Goal: Task Accomplishment & Management: Use online tool/utility

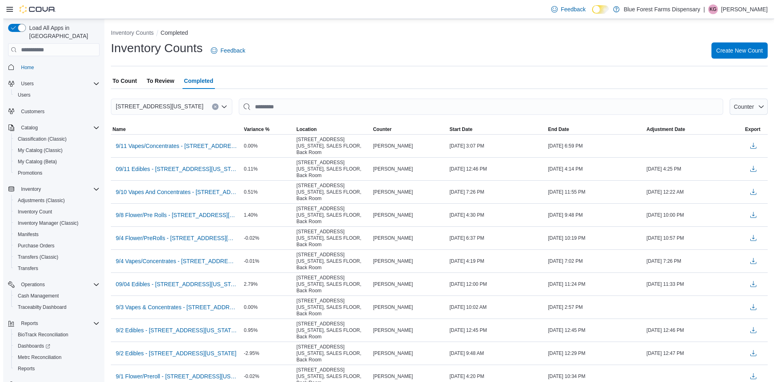
scroll to position [9, 0]
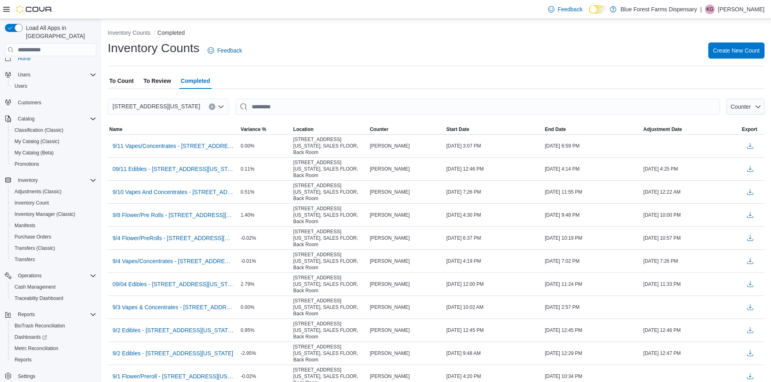
click at [123, 78] on span "To Count" at bounding box center [121, 81] width 24 height 16
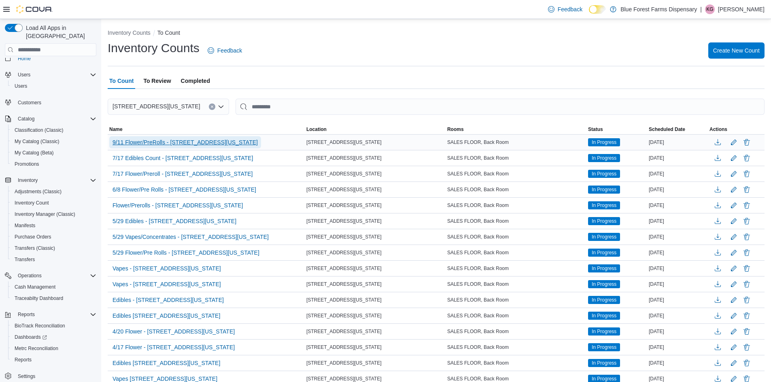
click at [144, 144] on span "9/11 Flower/PreRolls - 122 E 25th Street, New York" at bounding box center [184, 142] width 145 height 8
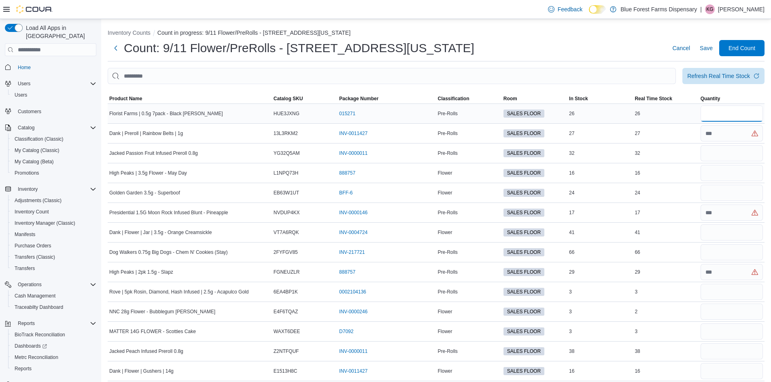
click at [717, 112] on input "number" at bounding box center [731, 114] width 62 height 16
type input "**"
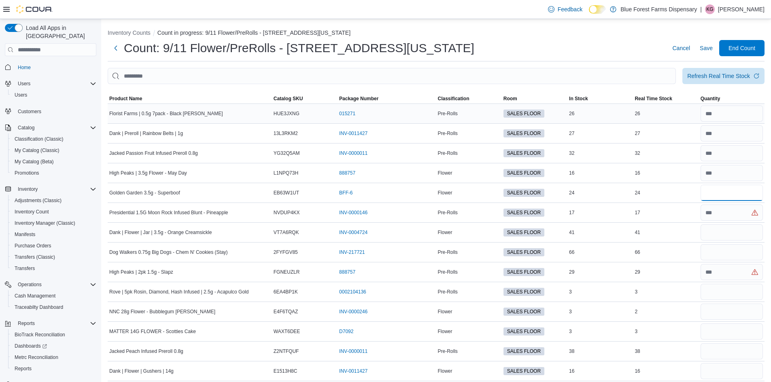
type input "**"
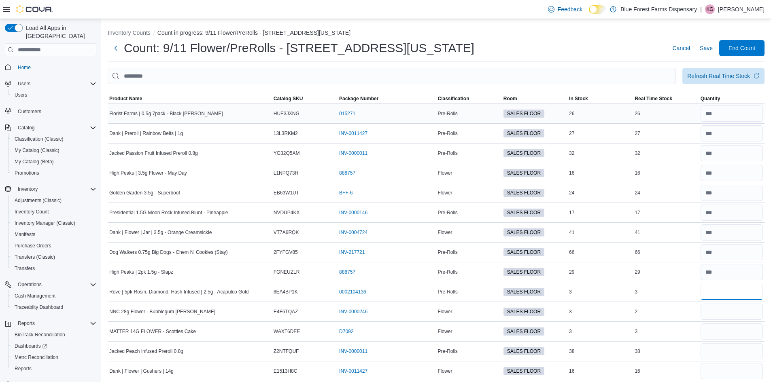
type input "*"
click at [724, 313] on input "number" at bounding box center [731, 312] width 62 height 16
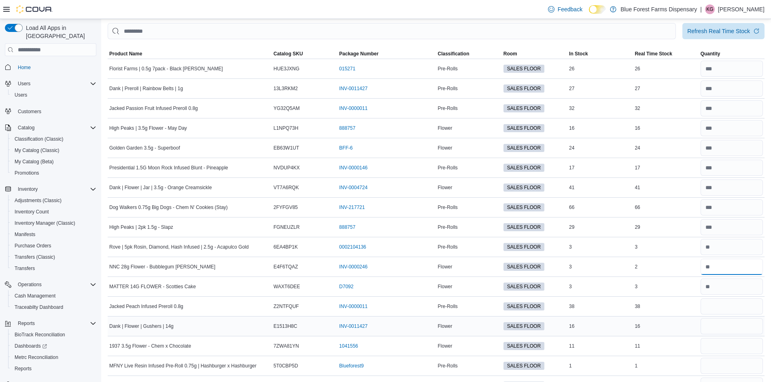
scroll to position [81, 0]
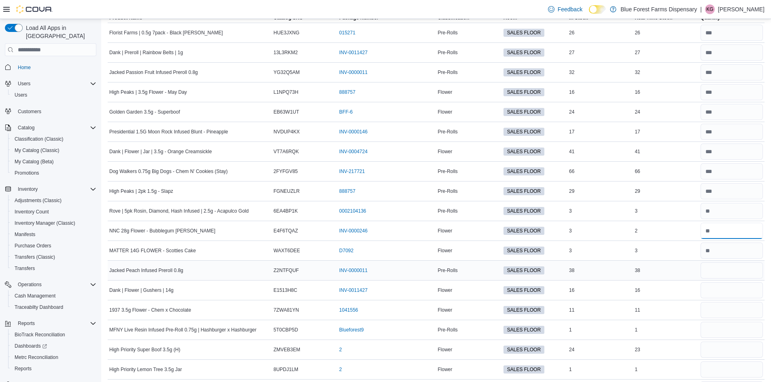
type input "*"
click at [712, 270] on input "number" at bounding box center [731, 271] width 62 height 16
type input "**"
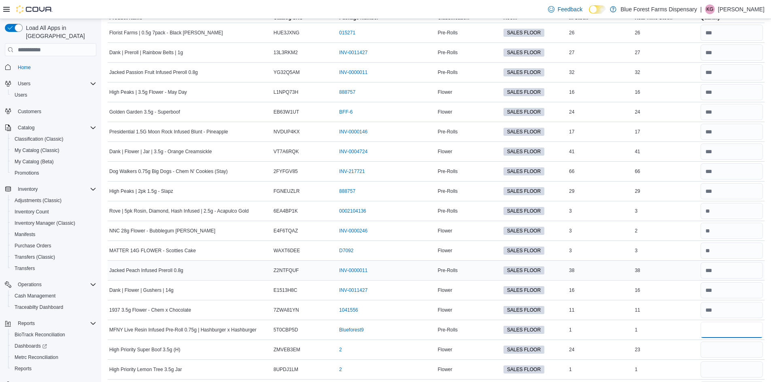
type input "*"
type input "**"
type input "*"
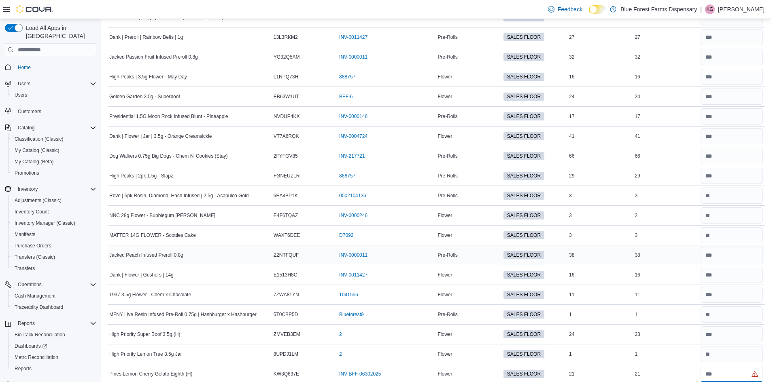
type input "**"
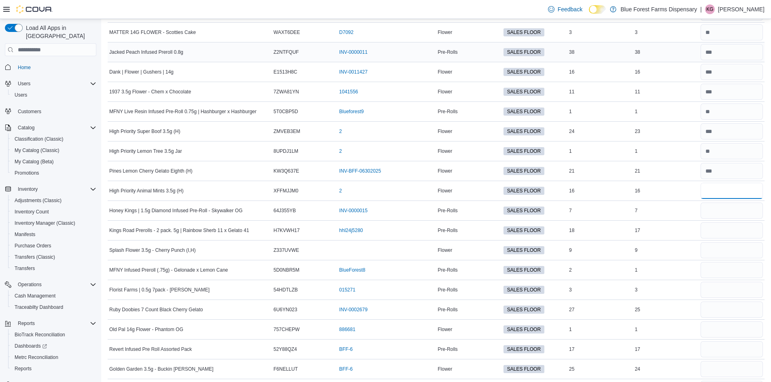
type input "**"
type input "*"
type input "**"
click at [723, 235] on input "number" at bounding box center [731, 231] width 62 height 16
type input "**"
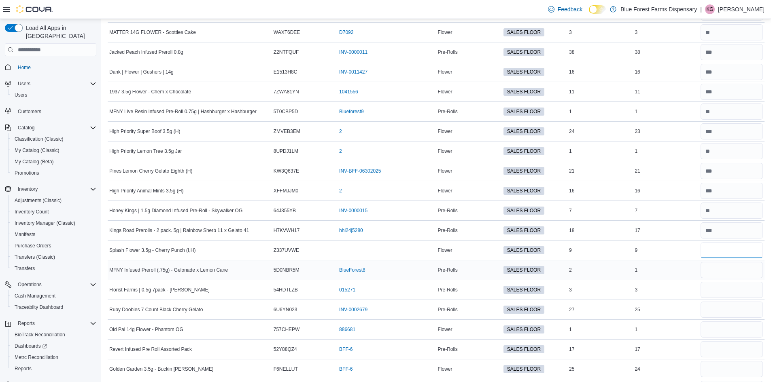
type input "*"
click at [716, 271] on input "number" at bounding box center [731, 270] width 62 height 16
click at [718, 266] on input "*" at bounding box center [731, 270] width 62 height 16
type input "*"
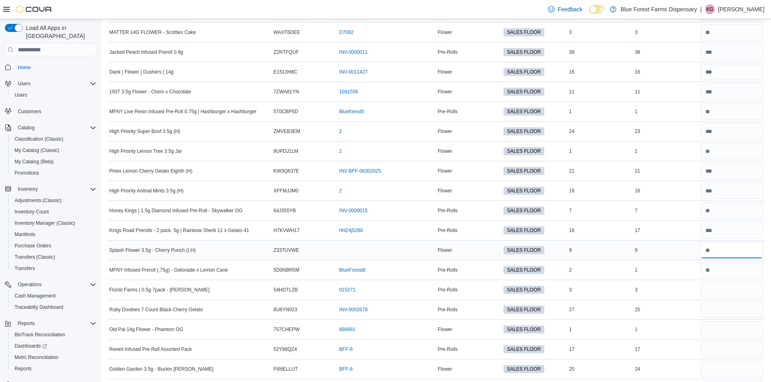
click at [721, 251] on input "number" at bounding box center [731, 250] width 62 height 16
click at [724, 242] on input "number" at bounding box center [731, 250] width 62 height 16
click at [721, 232] on input "number" at bounding box center [731, 231] width 62 height 16
type input "**"
type input "*"
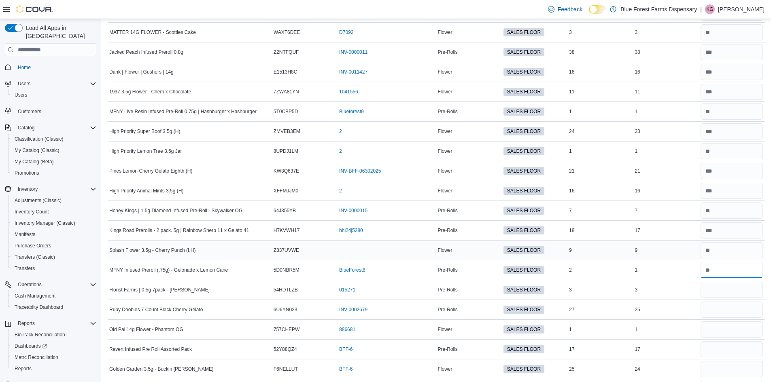
type input "*"
click at [742, 229] on input "number" at bounding box center [731, 231] width 62 height 16
type input "**"
type input "*"
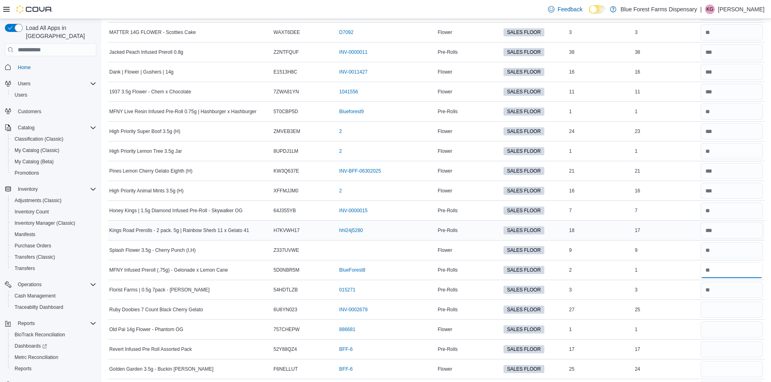
type input "*"
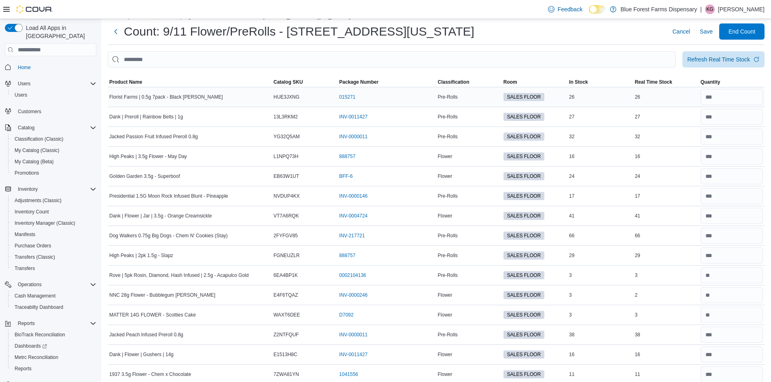
scroll to position [0, 0]
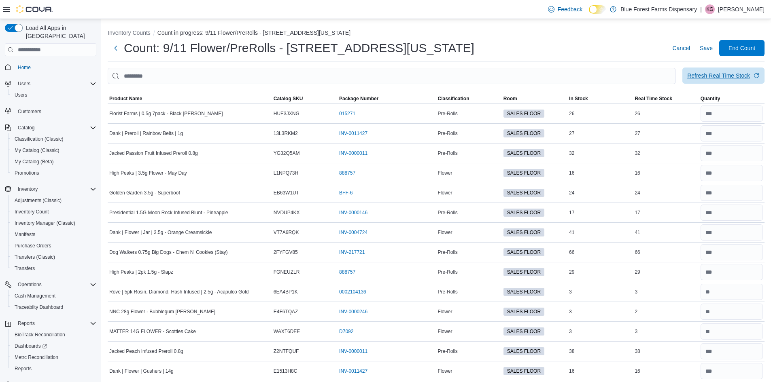
click at [720, 70] on span "Refresh Real Time Stock" at bounding box center [723, 76] width 72 height 16
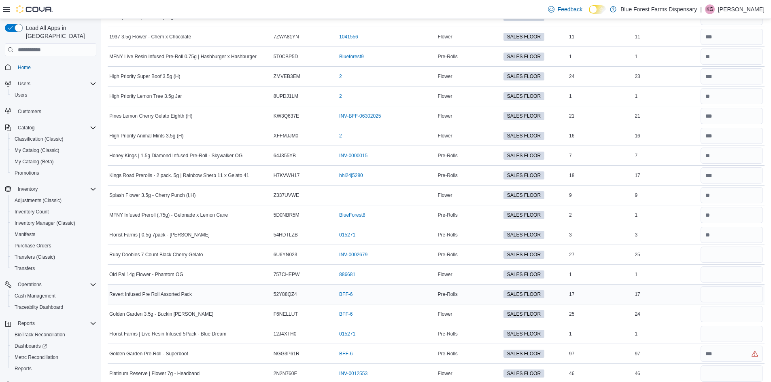
scroll to position [405, 0]
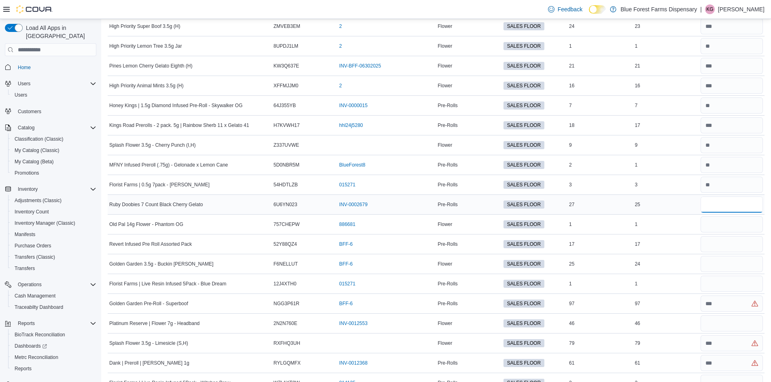
click at [717, 210] on input "number" at bounding box center [731, 205] width 62 height 16
type input "**"
type input "*"
type input "**"
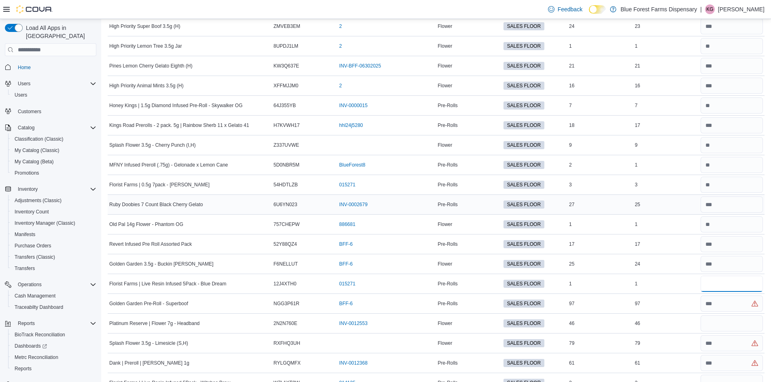
type input "*"
type input "**"
type input "*"
type input "**"
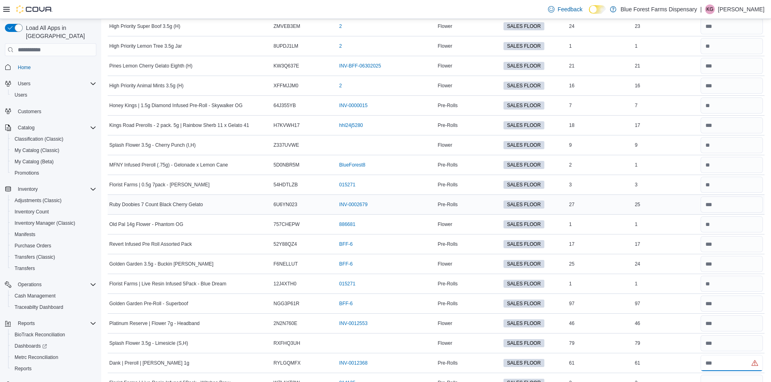
type input "**"
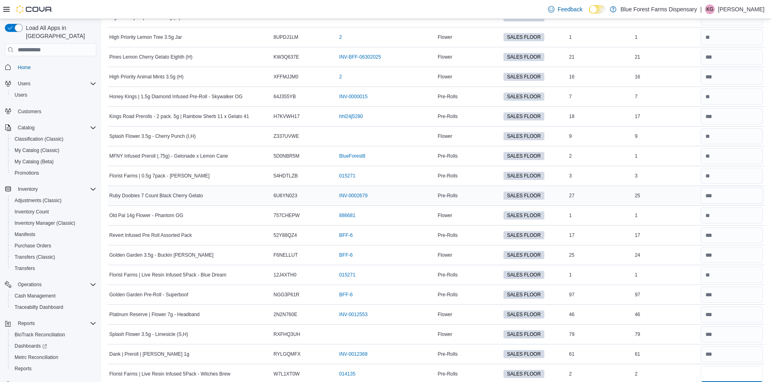
type input "*"
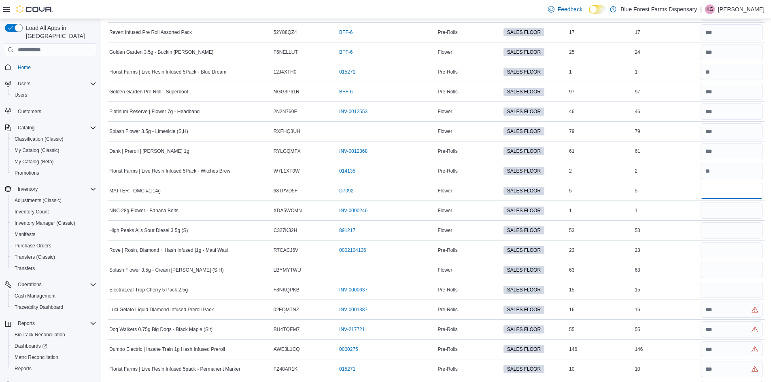
type input "*"
type input "**"
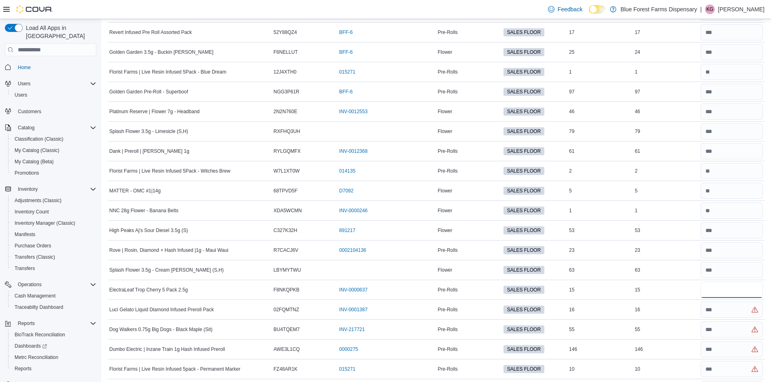
type input "**"
type input "***"
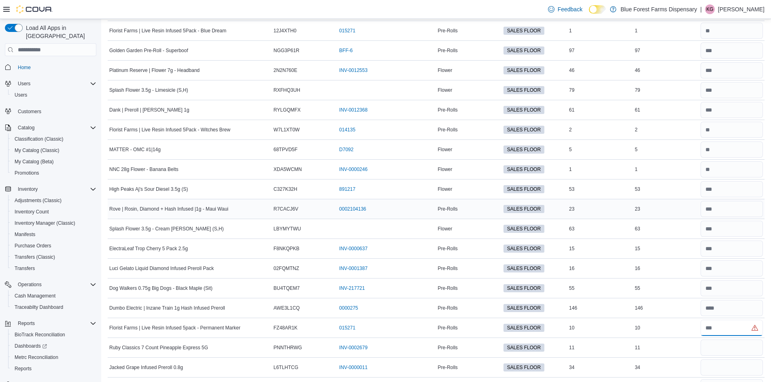
scroll to position [698, 0]
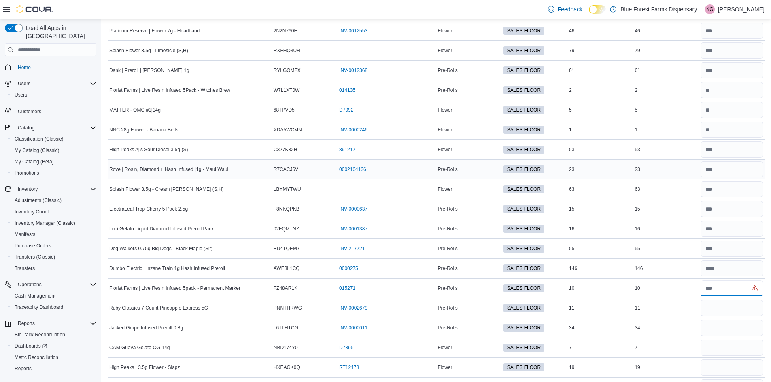
type input "**"
type input "*"
type input "**"
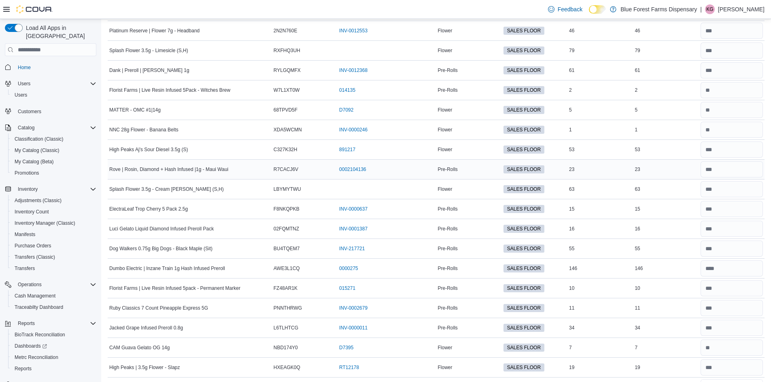
scroll to position [711, 0]
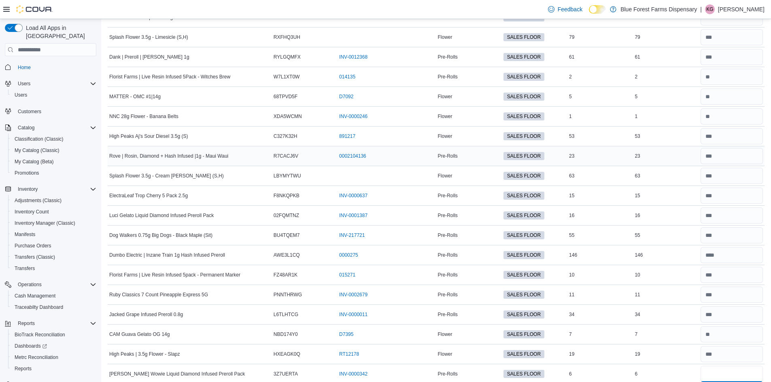
type input "*"
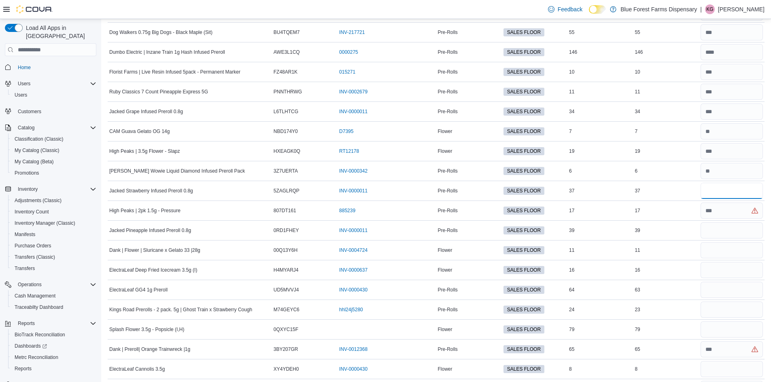
type input "**"
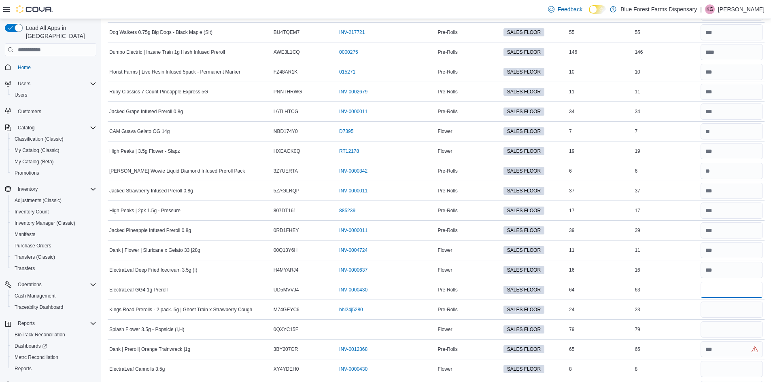
type input "**"
click at [732, 295] on input "number" at bounding box center [731, 290] width 62 height 16
type input "**"
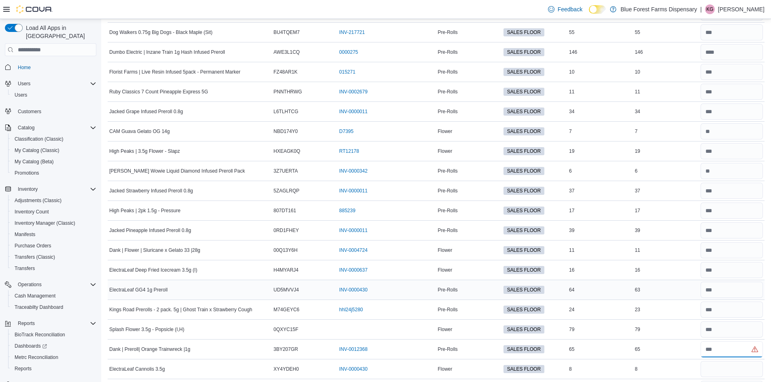
type input "**"
type input "*"
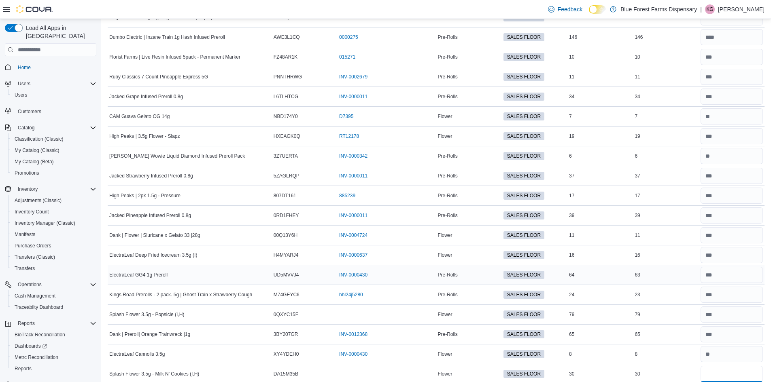
type input "*"
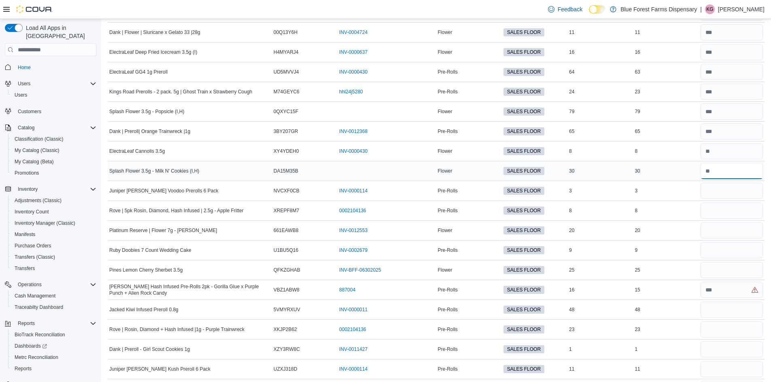
click at [718, 172] on input "number" at bounding box center [731, 171] width 62 height 16
type input "**"
type input "*"
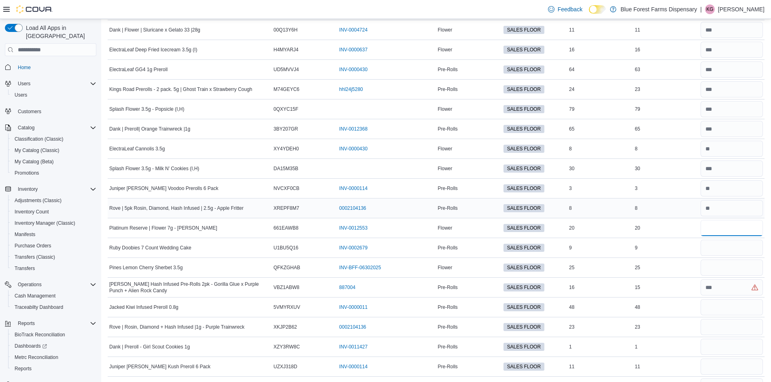
scroll to position [1173, 0]
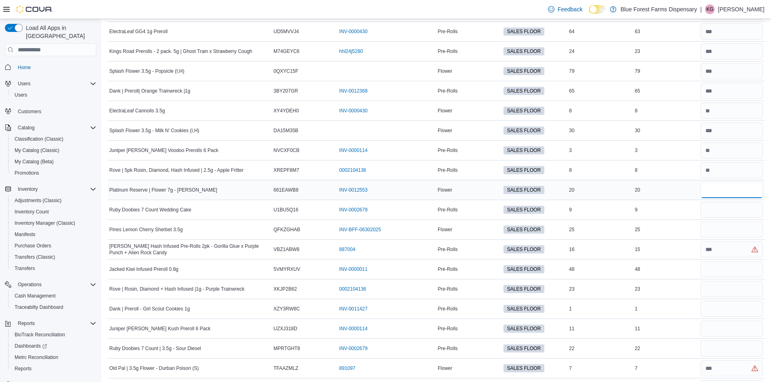
type input "**"
type input "*"
type input "**"
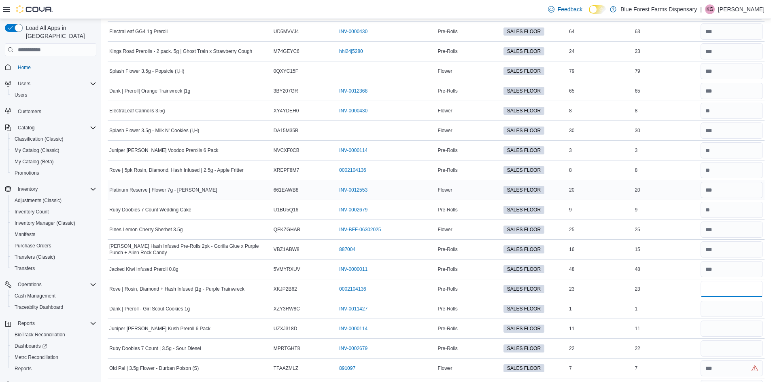
type input "**"
type input "*"
type input "**"
type input "*"
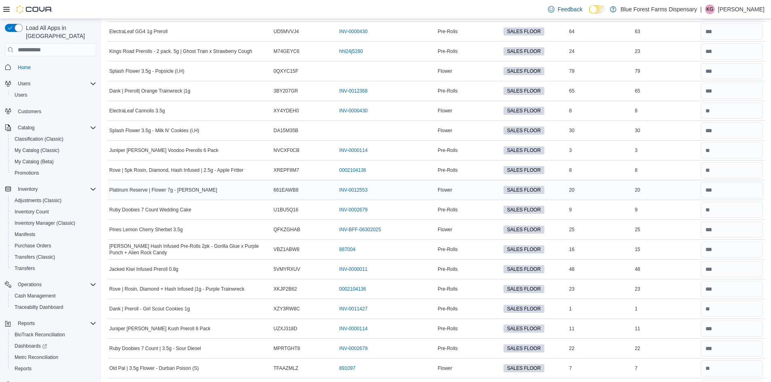
scroll to position [1187, 0]
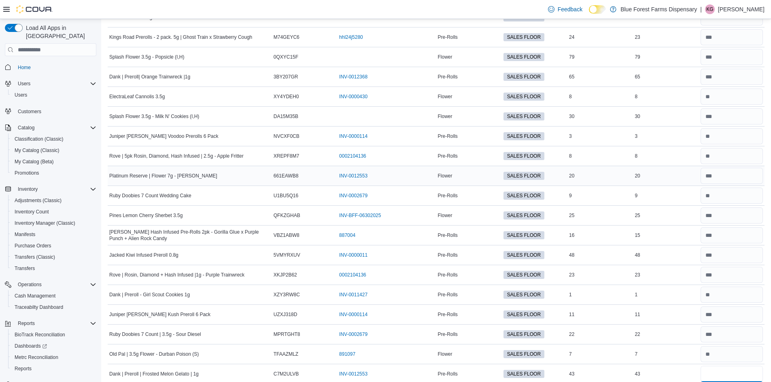
type input "**"
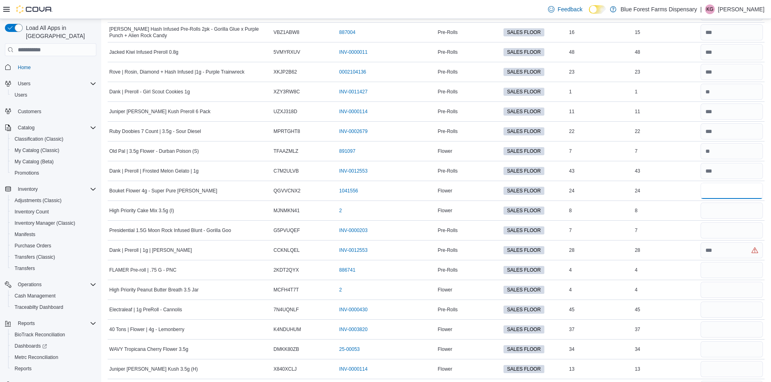
type input "**"
type input "*"
type input "**"
type input "*"
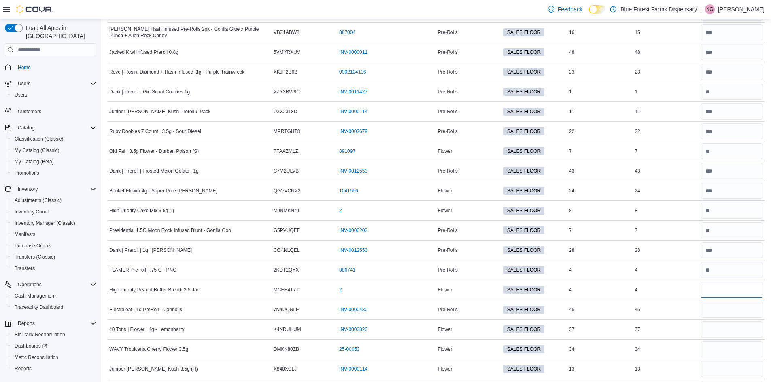
type input "*"
type input "**"
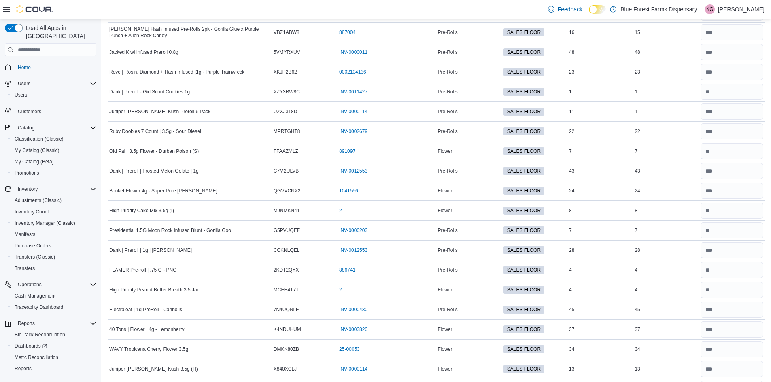
scroll to position [1405, 0]
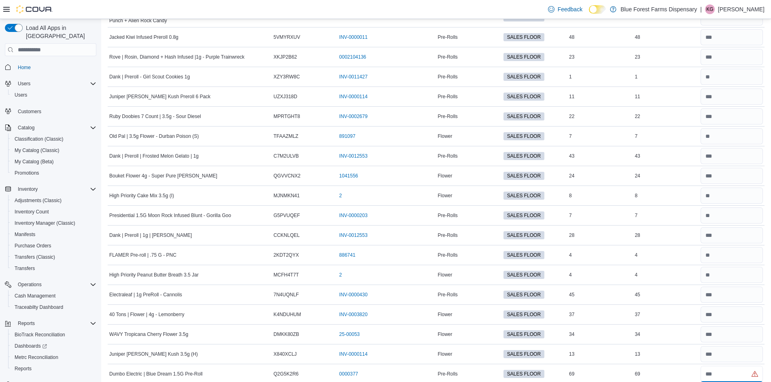
type input "**"
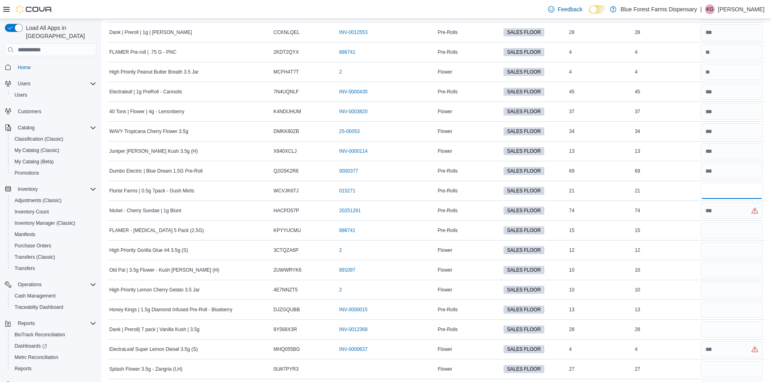
type input "**"
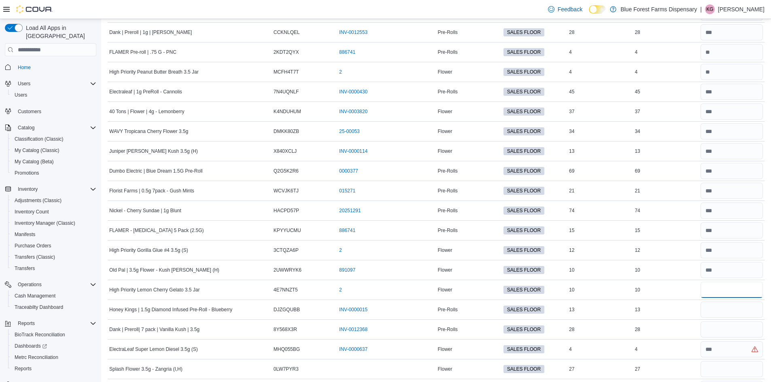
type input "**"
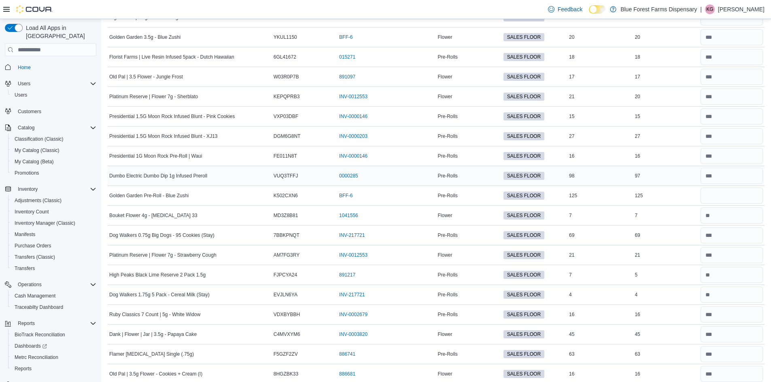
scroll to position [2325, 0]
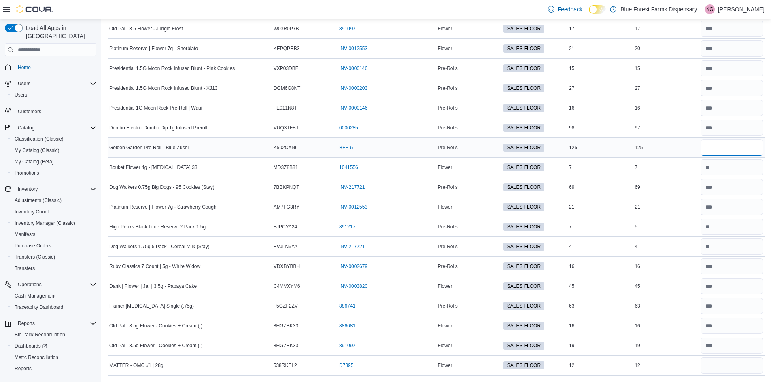
click at [709, 148] on input "number" at bounding box center [731, 148] width 62 height 16
click at [648, 184] on div "69" at bounding box center [666, 187] width 66 height 10
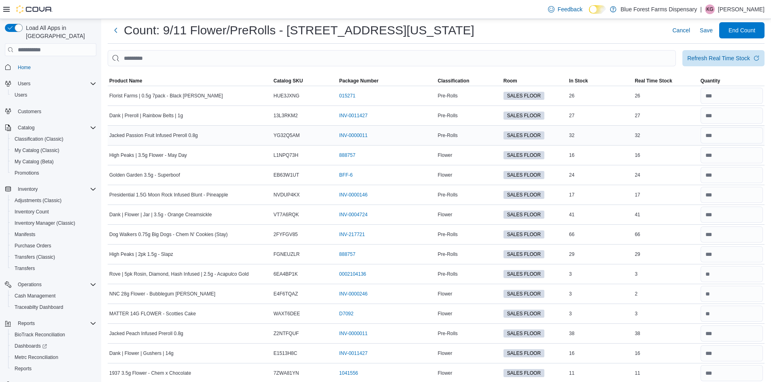
scroll to position [0, 0]
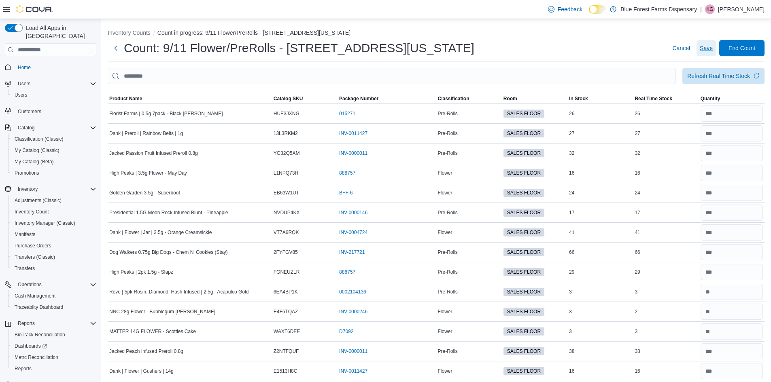
click at [707, 51] on span "Save" at bounding box center [706, 48] width 13 height 8
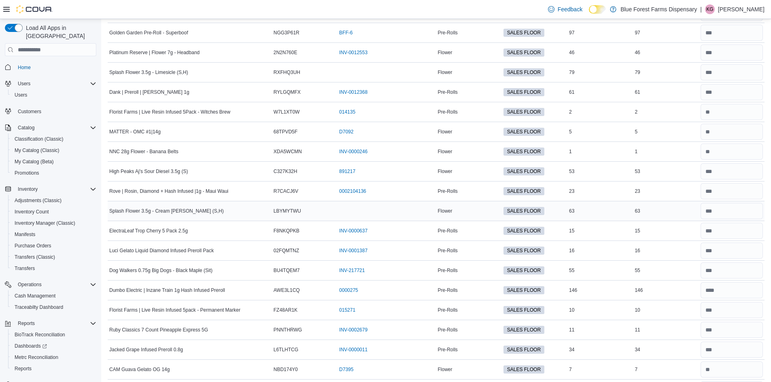
scroll to position [688, 0]
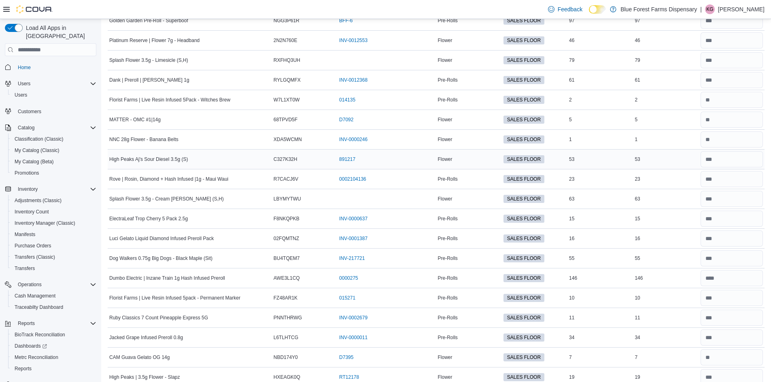
drag, startPoint x: 633, startPoint y: 156, endPoint x: 677, endPoint y: 161, distance: 44.0
click at [677, 161] on tr "High Peaks Aj's Sour Diesel 3.5g (S) Catalog SKU C327K32H Package Number 891217…" at bounding box center [436, 160] width 657 height 20
click at [677, 161] on div "53" at bounding box center [666, 160] width 66 height 10
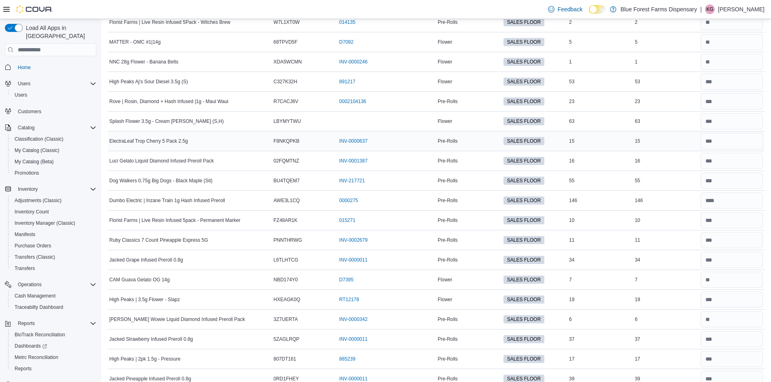
scroll to position [769, 0]
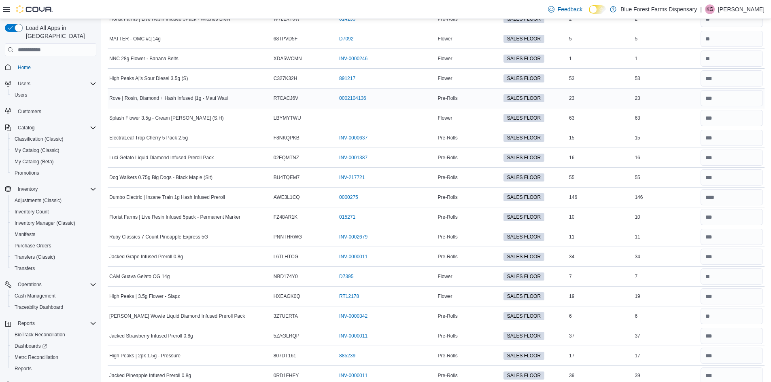
click at [670, 105] on td "Real Time Stock 23" at bounding box center [666, 99] width 66 height 20
drag, startPoint x: 640, startPoint y: 98, endPoint x: 670, endPoint y: 95, distance: 30.1
click at [670, 95] on div "23" at bounding box center [666, 98] width 66 height 10
click at [670, 94] on div "23" at bounding box center [666, 98] width 66 height 10
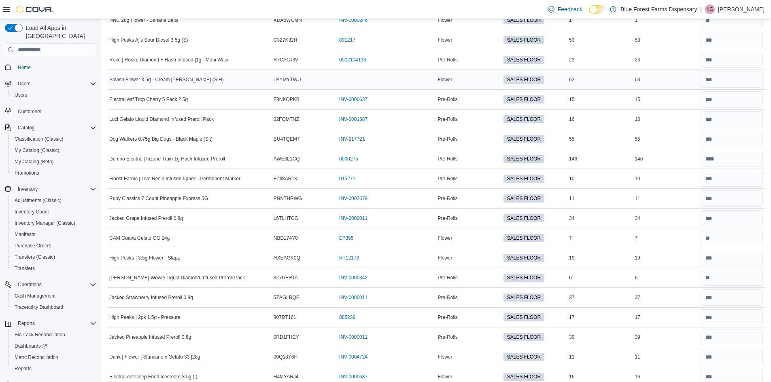
scroll to position [850, 0]
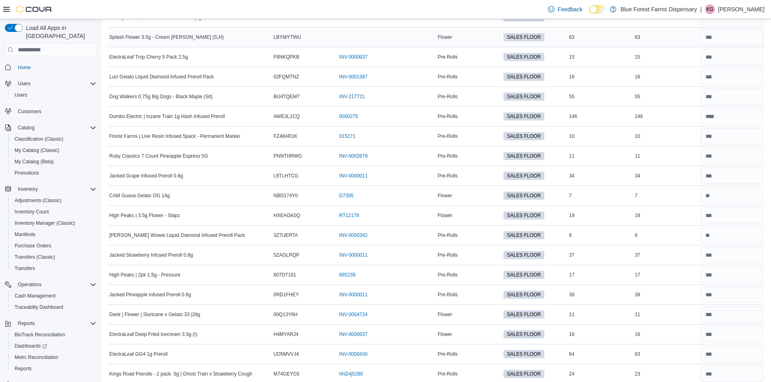
drag, startPoint x: 662, startPoint y: 36, endPoint x: 627, endPoint y: 38, distance: 34.5
click at [627, 38] on tr "Splash Flower 3.5g - Cream Zoda (S,H) Catalog SKU LBYMYTWU Package Number Flowe…" at bounding box center [436, 38] width 657 height 20
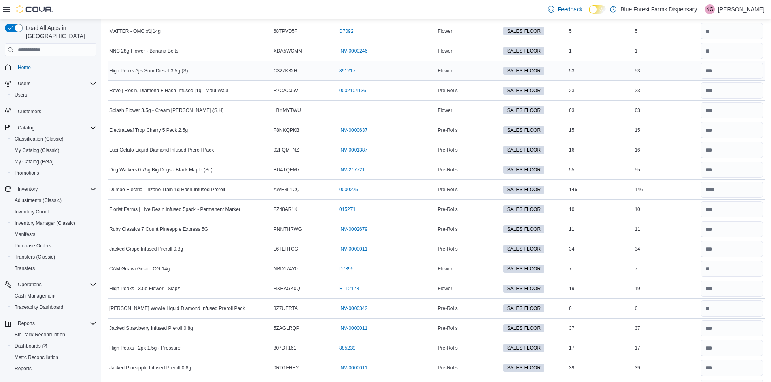
scroll to position [769, 0]
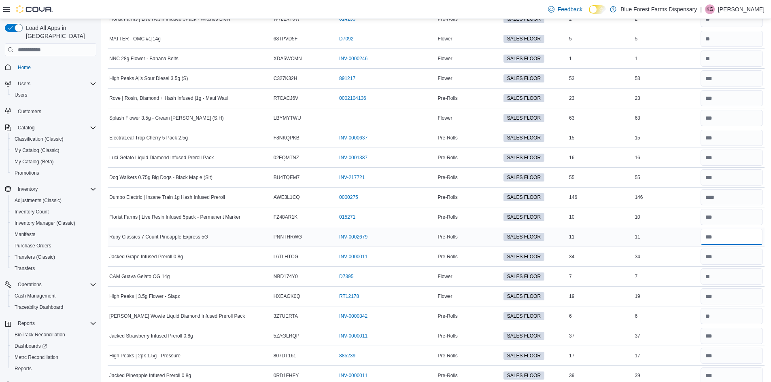
click at [737, 239] on input "number" at bounding box center [731, 237] width 62 height 16
click at [736, 222] on input "number" at bounding box center [731, 217] width 62 height 16
click at [633, 229] on td "In Stock 11" at bounding box center [600, 237] width 66 height 20
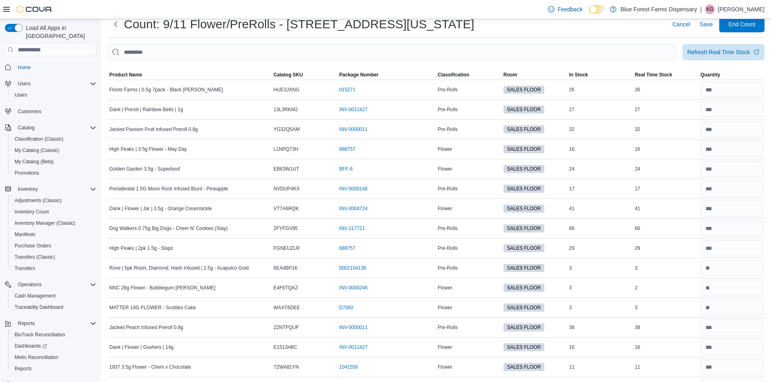
scroll to position [0, 0]
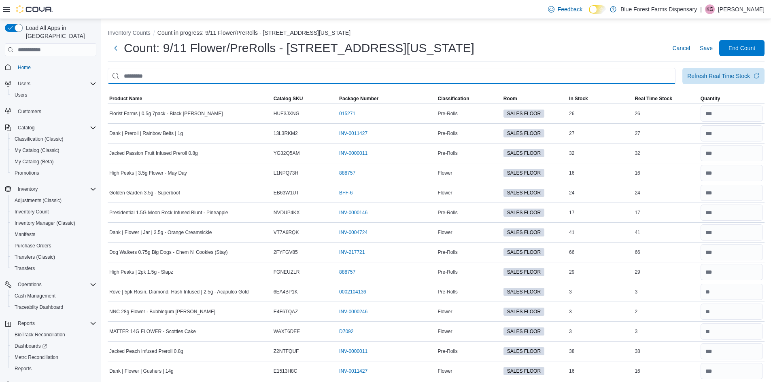
click at [318, 70] on input "This is a search bar. After typing your query, hit enter to filter the results …" at bounding box center [392, 76] width 568 height 16
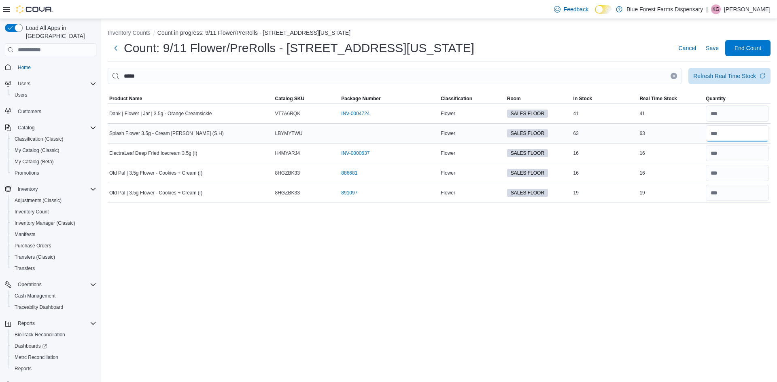
click at [732, 140] on input "number" at bounding box center [737, 133] width 63 height 16
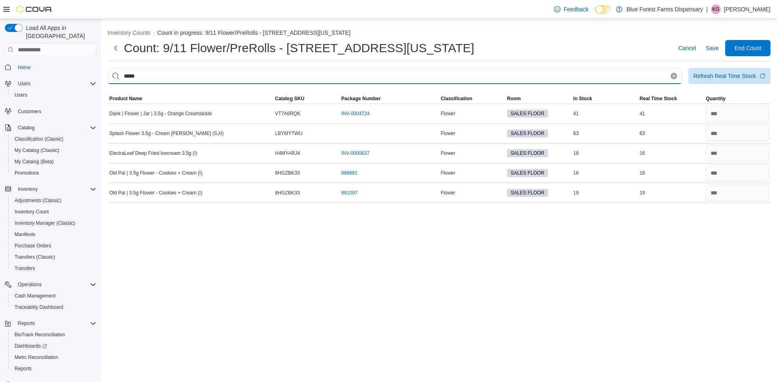
click at [569, 71] on input "*****" at bounding box center [395, 76] width 574 height 16
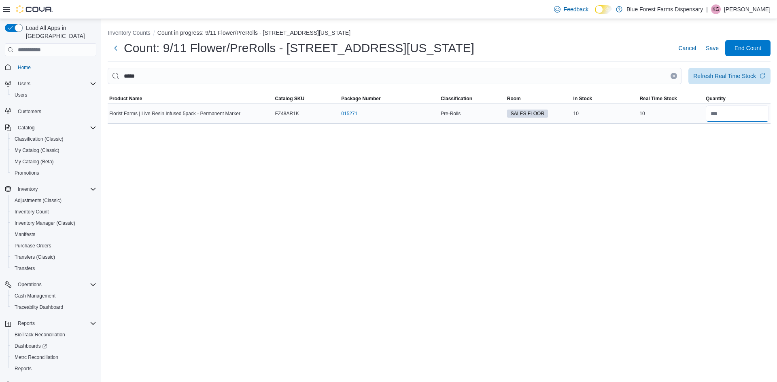
click at [739, 106] on input "number" at bounding box center [737, 114] width 63 height 16
click at [648, 129] on div "Inventory Counts Count in progress: 9/11 Flower/PreRolls - 122 E 25th Street, N…" at bounding box center [439, 200] width 676 height 363
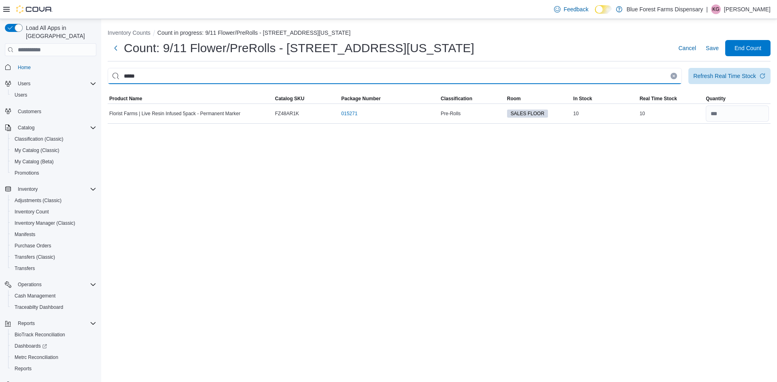
click at [677, 78] on input "*****" at bounding box center [395, 76] width 574 height 16
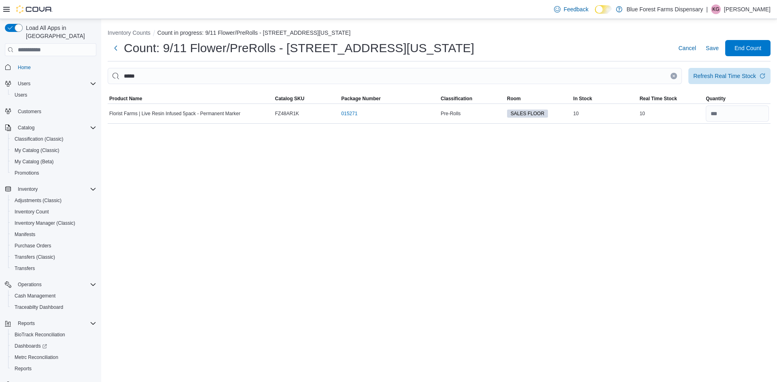
click at [672, 76] on button "Clear input" at bounding box center [673, 76] width 6 height 6
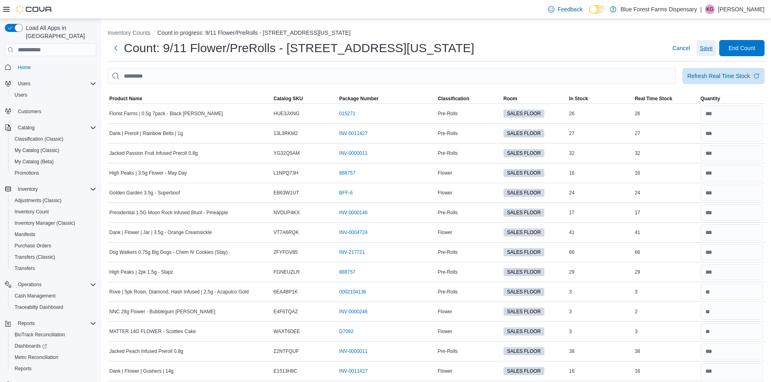
click at [713, 47] on span "Save" at bounding box center [706, 48] width 13 height 8
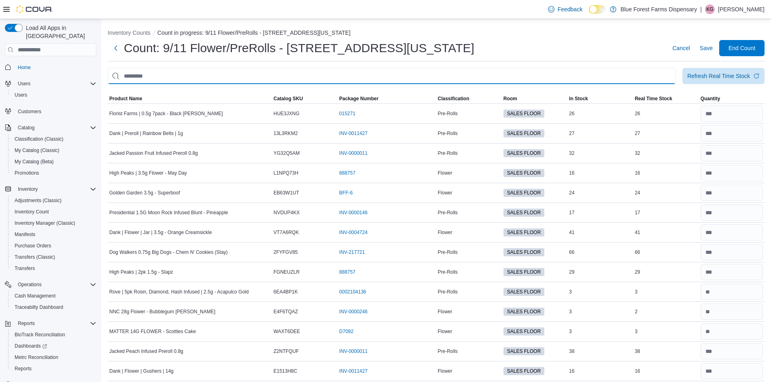
click at [119, 73] on input "This is a search bar. After typing your query, hit enter to filter the results …" at bounding box center [392, 76] width 568 height 16
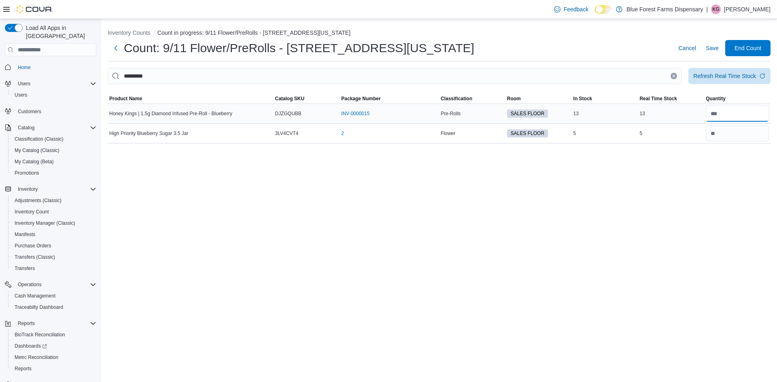
click at [728, 113] on input "number" at bounding box center [737, 114] width 63 height 16
click at [698, 176] on div "Inventory Counts Count in progress: 9/11 Flower/PreRolls - 122 E 25th Street, N…" at bounding box center [439, 200] width 676 height 363
click at [566, 65] on div "Inventory Counts Count in progress: 9/11 Flower/PreRolls - 122 E 25th Street, N…" at bounding box center [439, 84] width 676 height 131
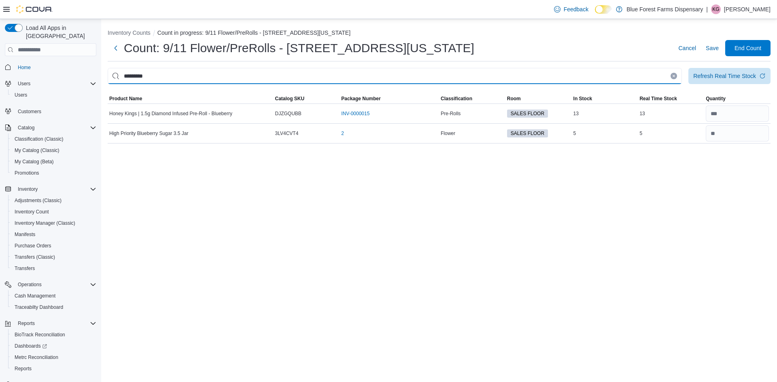
click at [566, 71] on input "*********" at bounding box center [395, 76] width 574 height 16
click at [668, 78] on input "****" at bounding box center [395, 76] width 574 height 16
click at [680, 77] on input "****" at bounding box center [395, 76] width 574 height 16
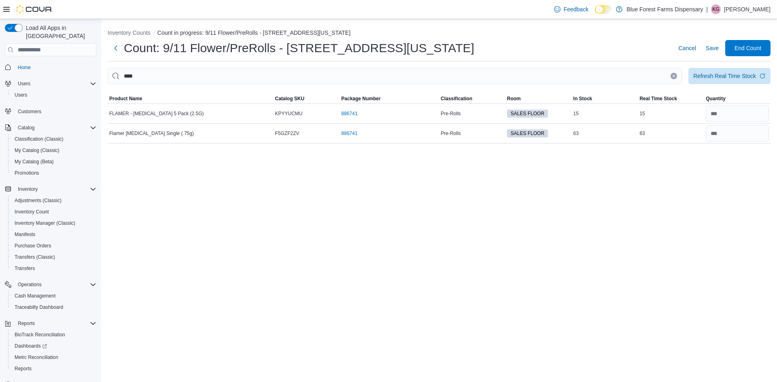
click at [677, 77] on button "Clear input" at bounding box center [673, 76] width 6 height 6
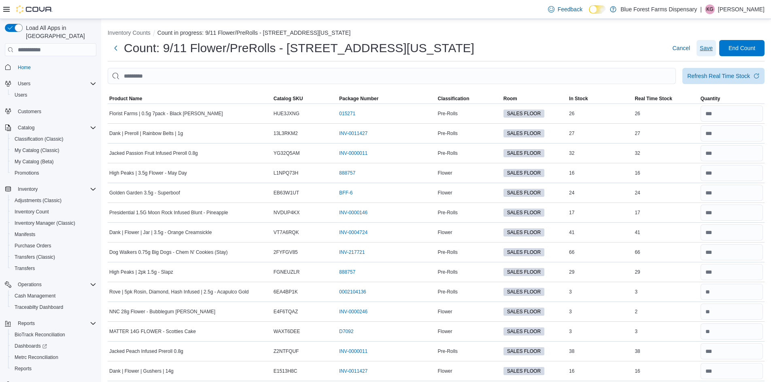
click at [708, 49] on span "Save" at bounding box center [706, 48] width 13 height 8
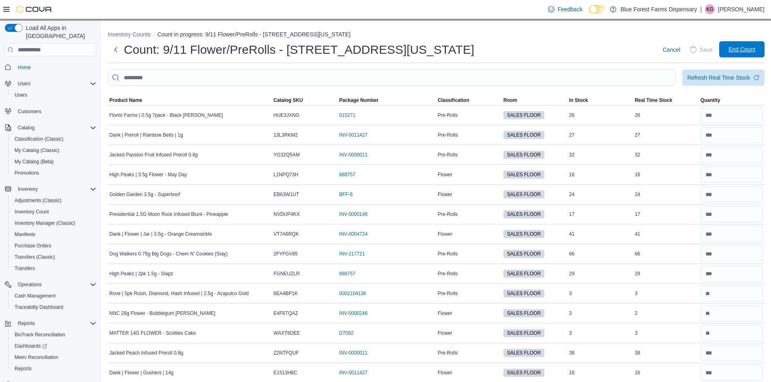
click at [736, 53] on span "End Count" at bounding box center [742, 49] width 36 height 16
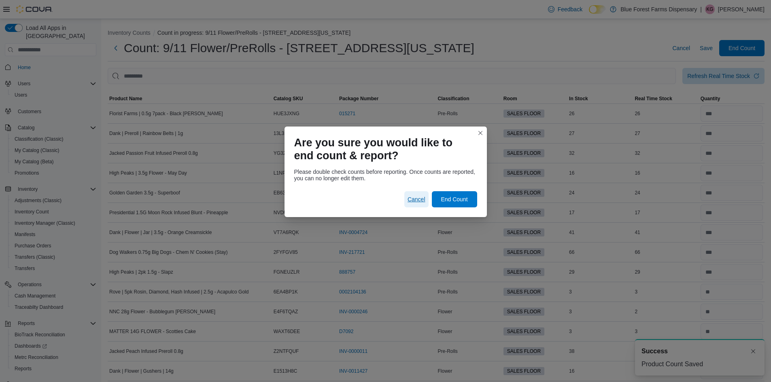
click at [418, 200] on span "Cancel" at bounding box center [416, 199] width 18 height 8
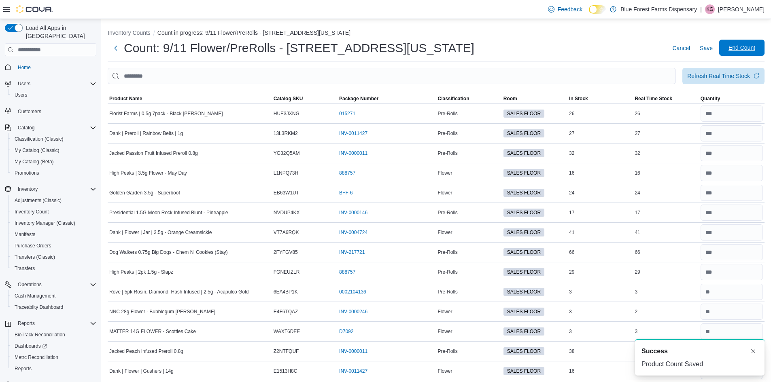
click at [747, 48] on span "End Count" at bounding box center [741, 48] width 27 height 8
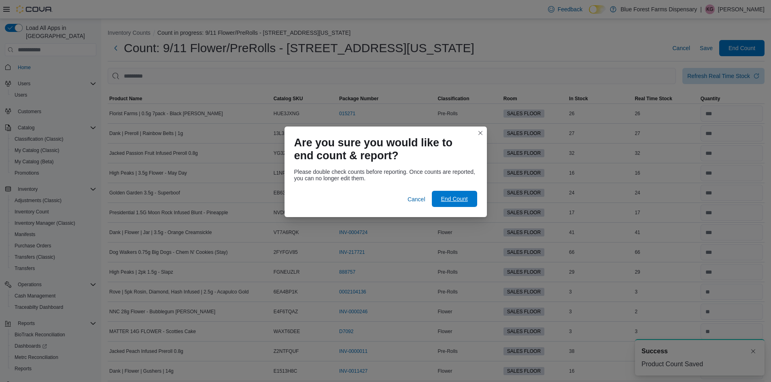
click at [457, 194] on span "End Count" at bounding box center [455, 199] width 36 height 16
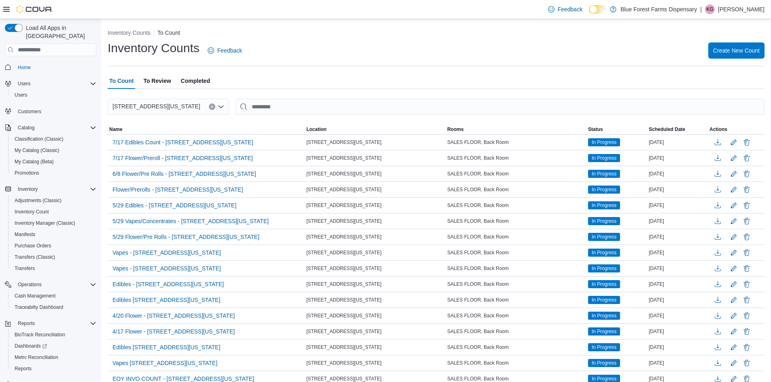
click at [149, 83] on span "To Review" at bounding box center [157, 81] width 28 height 16
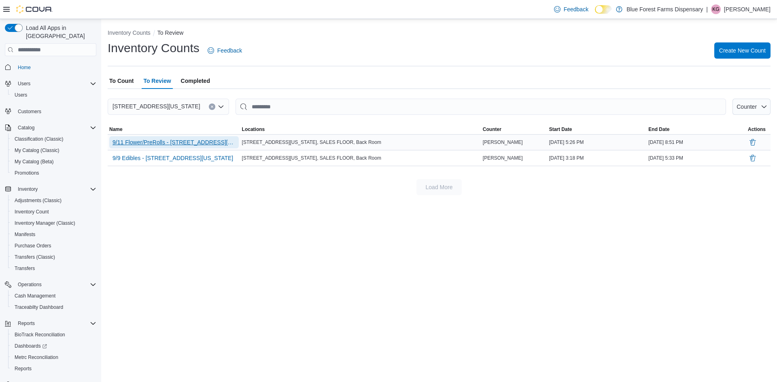
click at [158, 144] on span "9/11 Flower/PreRolls - 122 E 25th Street, New York" at bounding box center [173, 142] width 123 height 8
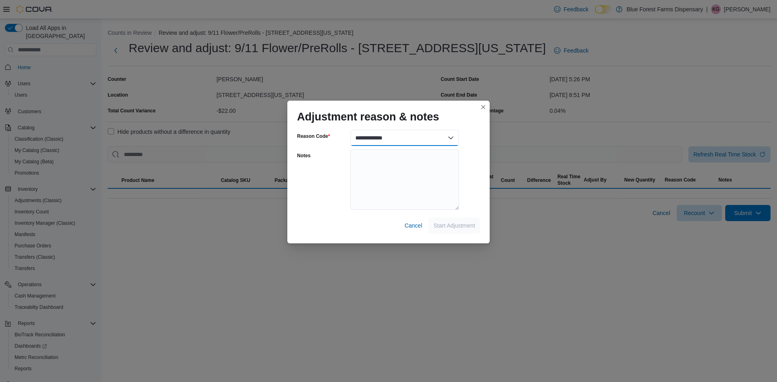
click at [401, 143] on select "**********" at bounding box center [404, 138] width 108 height 16
click at [350, 130] on select "**********" at bounding box center [404, 138] width 108 height 16
click at [445, 227] on span "Start Adjustment" at bounding box center [454, 225] width 42 height 8
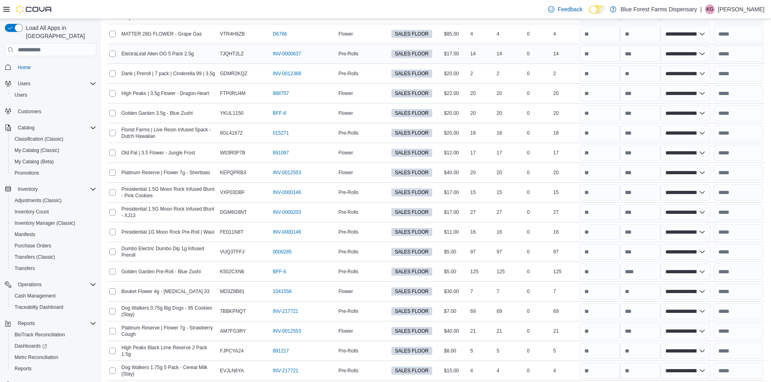
scroll to position [2436, 0]
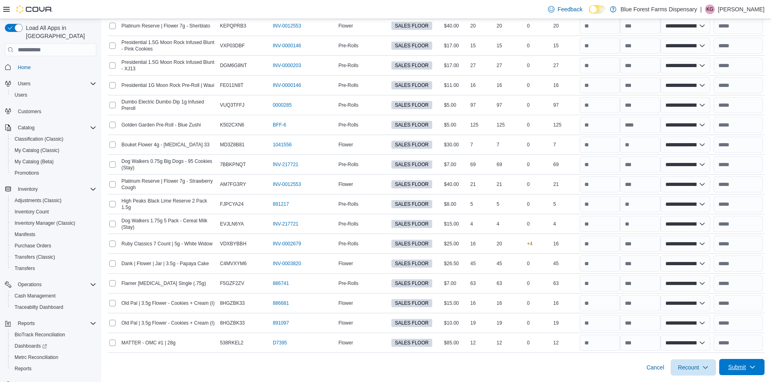
click at [746, 371] on span "Submit" at bounding box center [737, 367] width 18 height 8
click at [715, 329] on span "Submit Adjustments" at bounding box center [717, 332] width 50 height 8
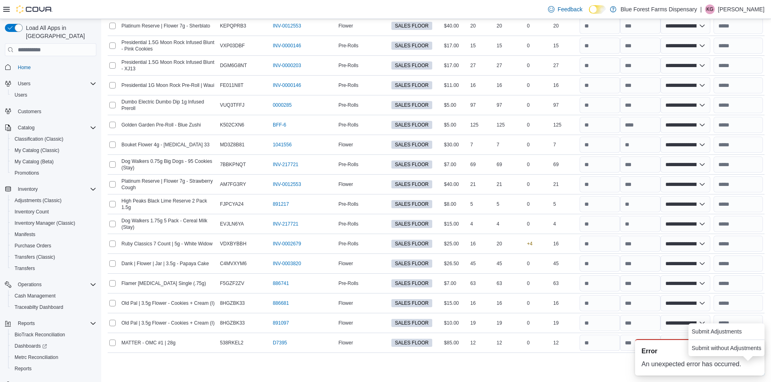
scroll to position [0, 0]
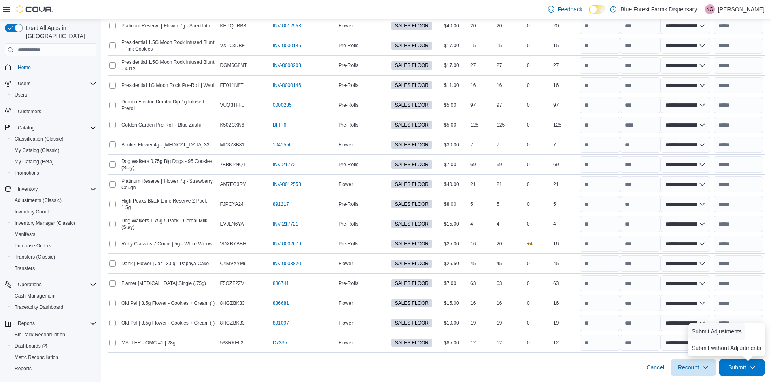
click at [700, 332] on span "Submit Adjustments" at bounding box center [717, 332] width 50 height 8
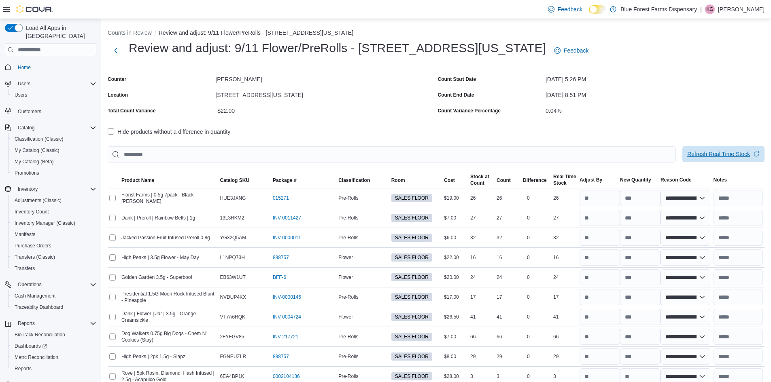
click at [713, 159] on span "Refresh Real Time Stock" at bounding box center [723, 154] width 72 height 16
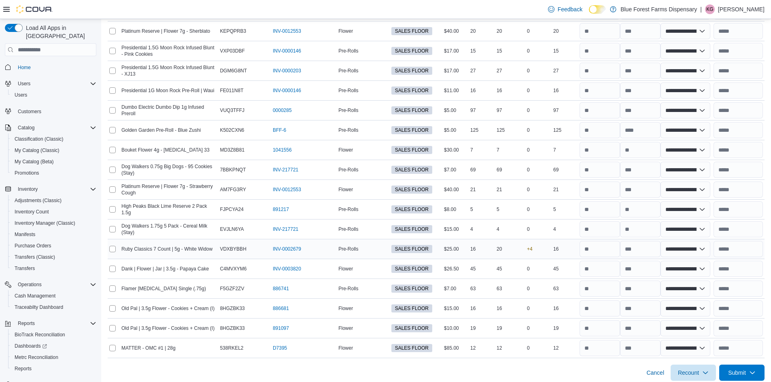
scroll to position [2436, 0]
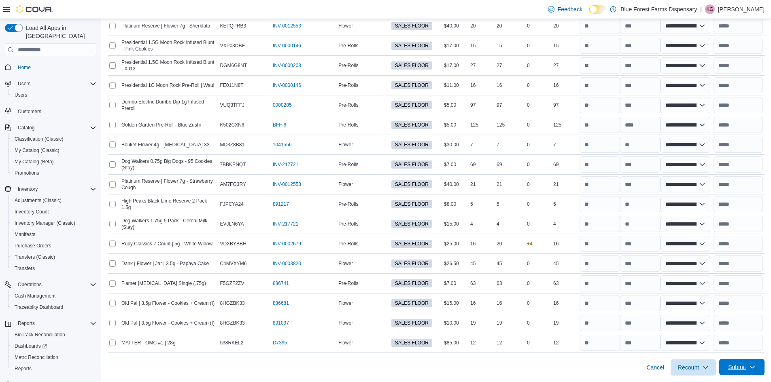
click at [746, 367] on span "Submit" at bounding box center [737, 367] width 18 height 8
click at [711, 333] on span "Submit Adjustments" at bounding box center [717, 332] width 50 height 8
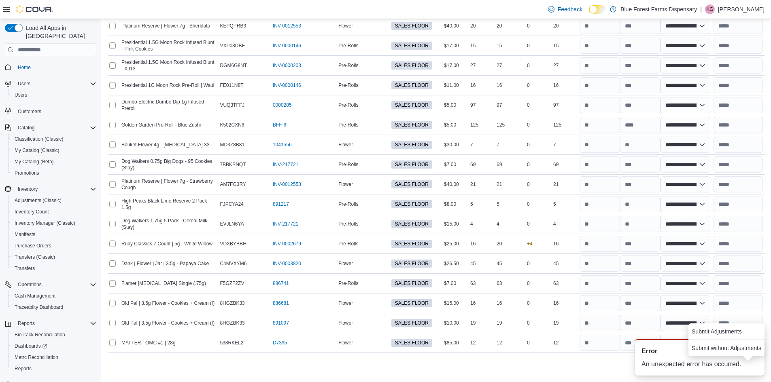
scroll to position [0, 0]
click at [709, 335] on span "Submit Adjustments" at bounding box center [717, 332] width 50 height 8
click at [709, 331] on span "Submit Adjustments" at bounding box center [717, 332] width 50 height 8
click at [713, 330] on span "Submit Adjustments" at bounding box center [717, 332] width 50 height 8
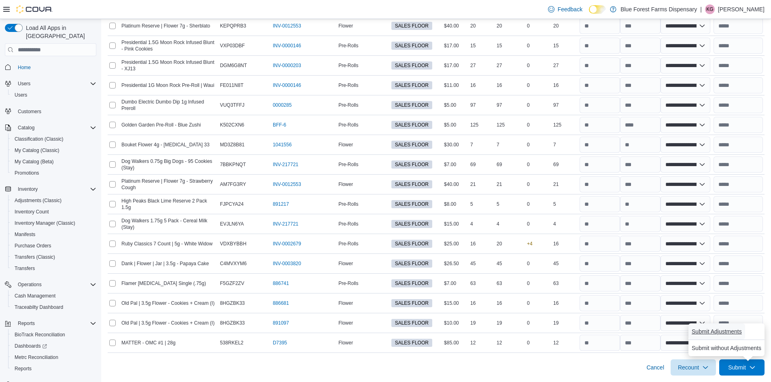
click at [713, 331] on span "Submit Adjustments" at bounding box center [717, 332] width 50 height 8
click at [535, 356] on div "Cancel Recount Submit" at bounding box center [436, 364] width 657 height 23
click at [736, 366] on span "Submit" at bounding box center [737, 367] width 18 height 8
click at [711, 333] on span "Submit Adjustments" at bounding box center [717, 332] width 50 height 8
click at [643, 369] on div "Cancel Recount Submit" at bounding box center [436, 364] width 657 height 23
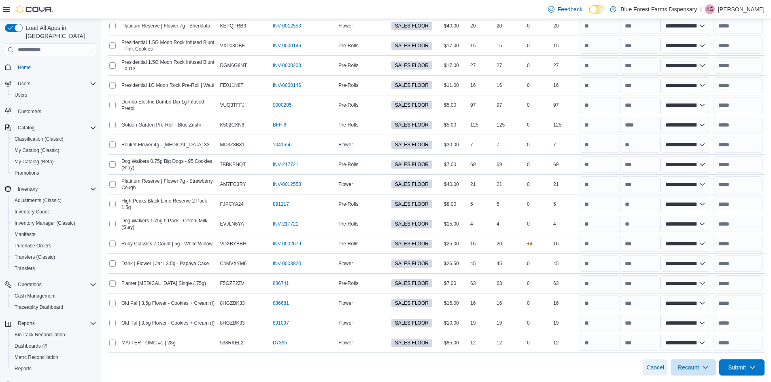
click at [658, 366] on span "Cancel" at bounding box center [655, 368] width 18 height 8
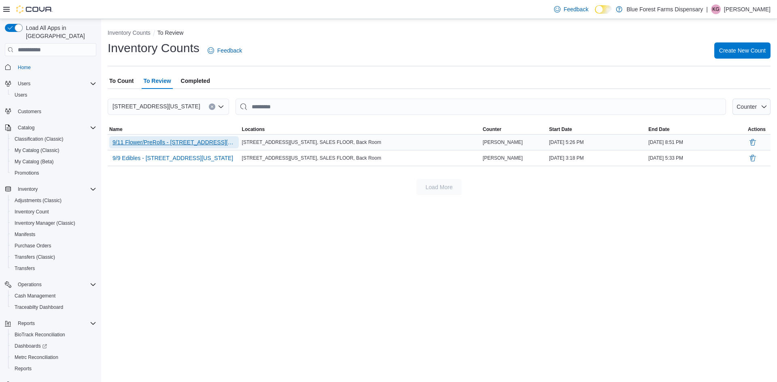
click at [203, 140] on span "9/11 Flower/PreRolls - 122 E 25th Street, New York" at bounding box center [173, 142] width 123 height 8
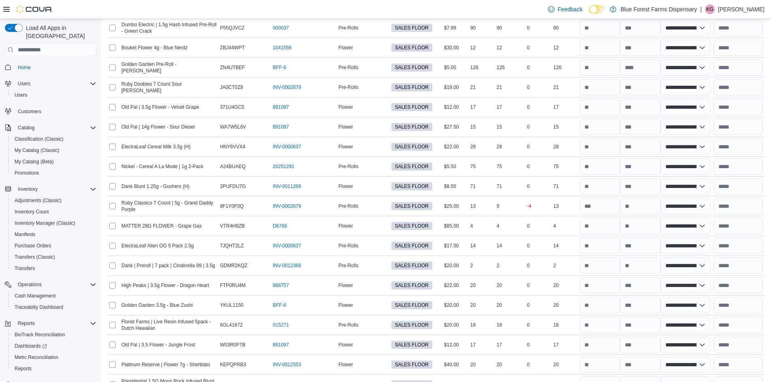
scroll to position [2436, 0]
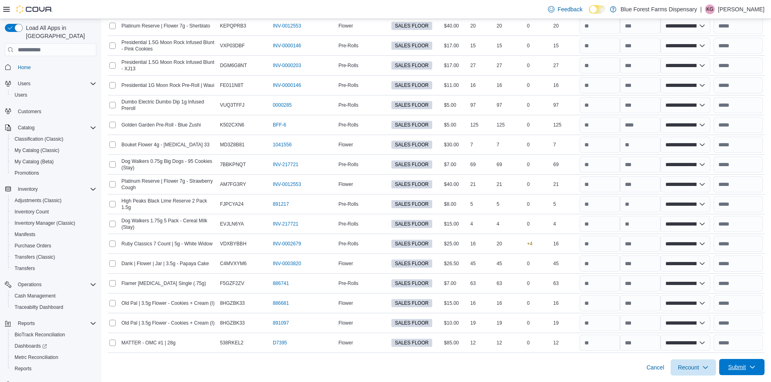
click at [754, 369] on span "Submit" at bounding box center [742, 367] width 36 height 16
click at [710, 333] on span "Submit Adjustments" at bounding box center [717, 332] width 50 height 8
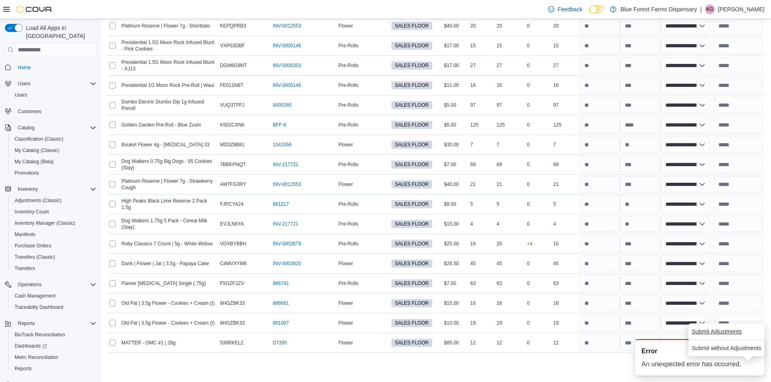
scroll to position [0, 0]
click at [699, 339] on span "Submit Adjustments" at bounding box center [717, 332] width 50 height 16
click at [701, 334] on span "Submit Adjustments" at bounding box center [717, 332] width 50 height 8
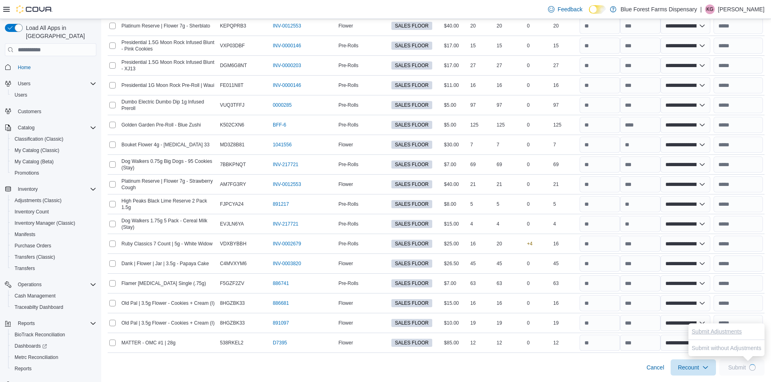
click at [706, 331] on span "Submit Adjustments" at bounding box center [717, 332] width 50 height 8
click at [708, 331] on span "Submit Adjustments" at bounding box center [717, 332] width 50 height 8
click at [716, 331] on span "Submit Adjustments" at bounding box center [717, 332] width 50 height 8
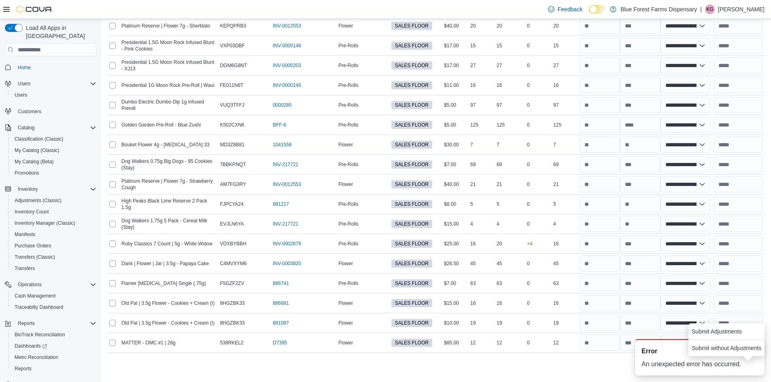
click at [643, 367] on div "An unexpected error has occurred." at bounding box center [699, 365] width 117 height 10
click at [665, 362] on div "An unexpected error has occurred." at bounding box center [699, 365] width 117 height 10
click at [668, 364] on div "An unexpected error has occurred." at bounding box center [699, 365] width 117 height 10
click at [632, 358] on div "A new notification appears Error An unexpected error has occurred." at bounding box center [690, 357] width 162 height 49
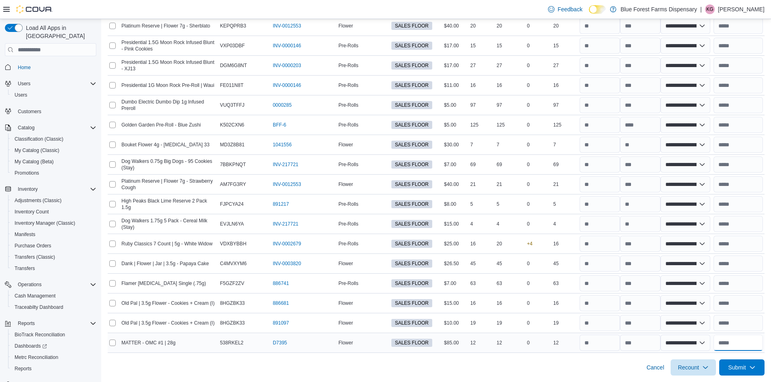
click at [756, 348] on input "text" at bounding box center [737, 343] width 49 height 16
click at [747, 362] on span "Submit" at bounding box center [742, 367] width 36 height 16
click at [728, 334] on span "Submit Adjustments" at bounding box center [717, 332] width 50 height 8
click at [702, 335] on span "Submit Adjustments" at bounding box center [717, 332] width 50 height 8
click at [706, 333] on span "Submit Adjustments" at bounding box center [717, 332] width 50 height 8
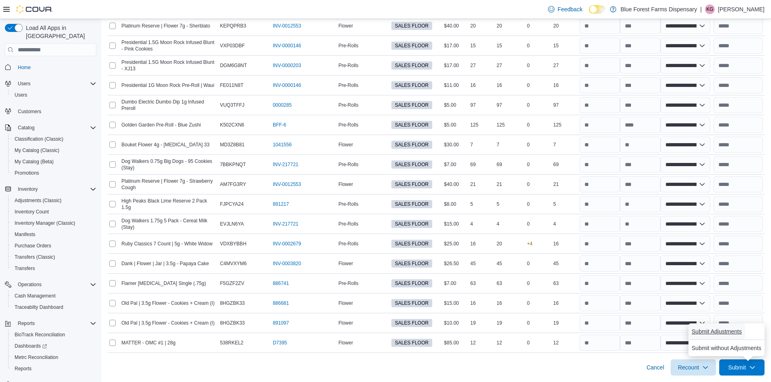
click at [721, 335] on span "Submit Adjustments" at bounding box center [717, 332] width 50 height 8
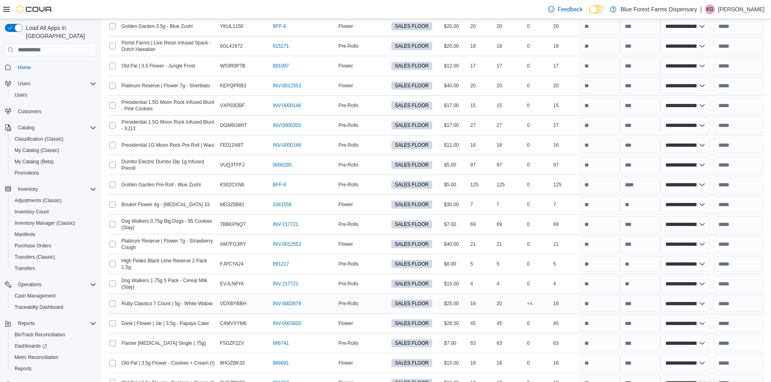
scroll to position [2436, 0]
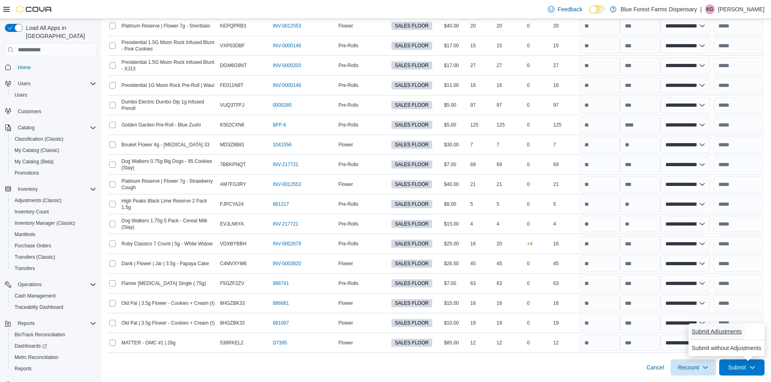
click at [721, 335] on span "Submit Adjustments" at bounding box center [717, 332] width 50 height 8
click at [706, 333] on span "Submit Adjustments" at bounding box center [717, 332] width 50 height 8
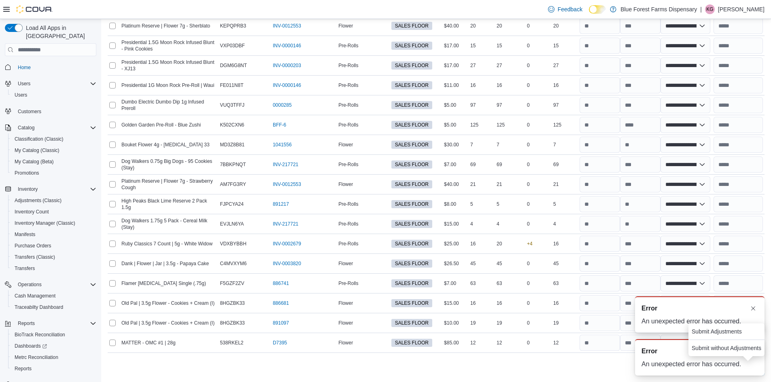
drag, startPoint x: 655, startPoint y: 369, endPoint x: 710, endPoint y: 350, distance: 58.5
click at [654, 369] on div "A new notification appears Error An unexpected error has occurred." at bounding box center [699, 357] width 129 height 36
click at [751, 349] on button "Dismiss toast" at bounding box center [753, 351] width 10 height 10
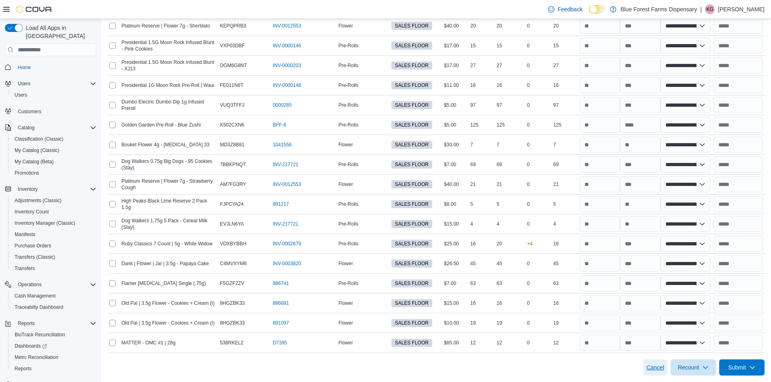
click at [658, 371] on span "Cancel" at bounding box center [655, 368] width 18 height 8
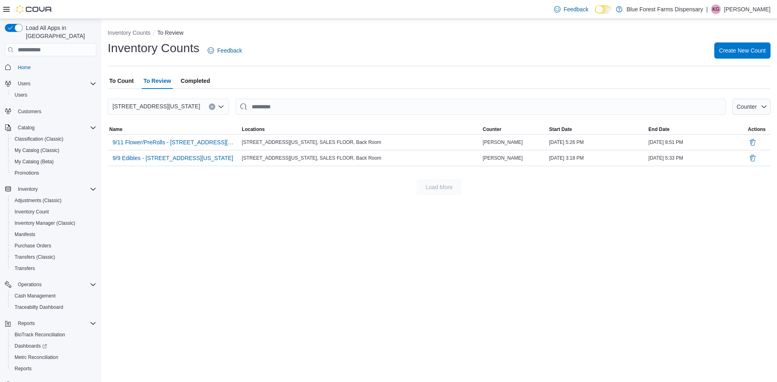
click at [181, 77] on span "Completed" at bounding box center [195, 81] width 29 height 16
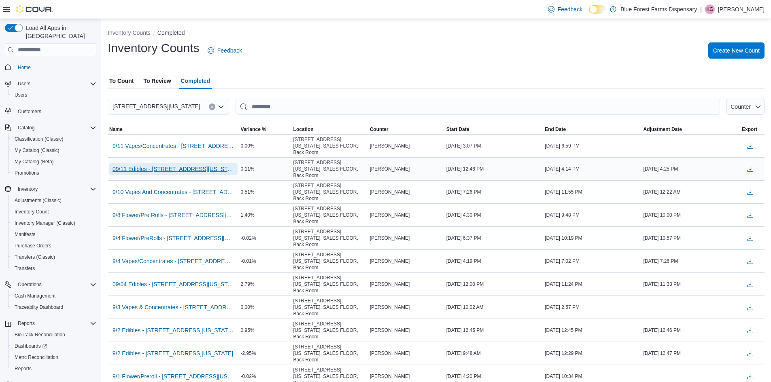
click at [155, 165] on span "09/11 Edibles - 122 E 25th Street, New York" at bounding box center [173, 169] width 122 height 8
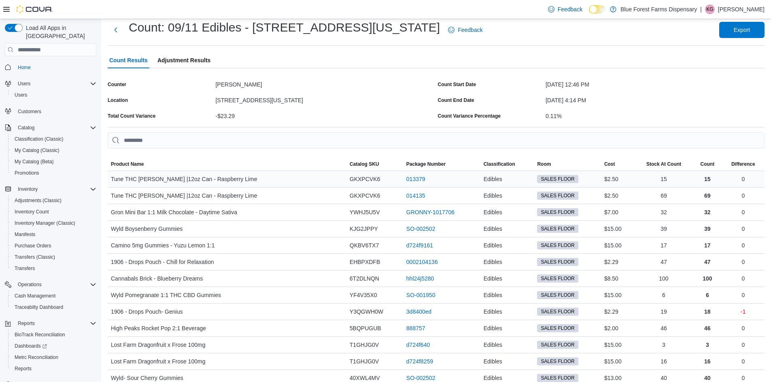
scroll to position [40, 0]
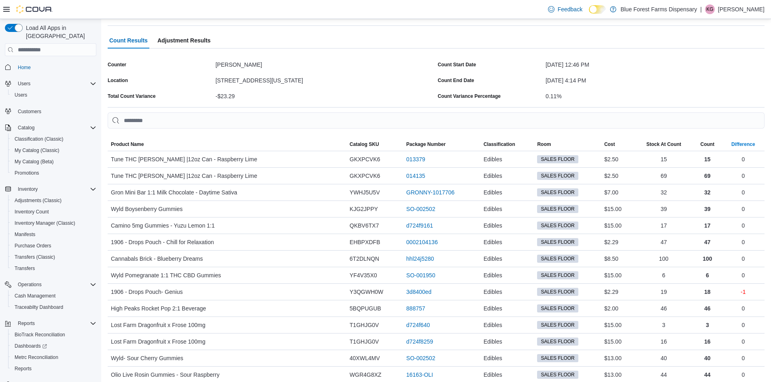
click at [755, 146] on div "Difference" at bounding box center [743, 144] width 24 height 6
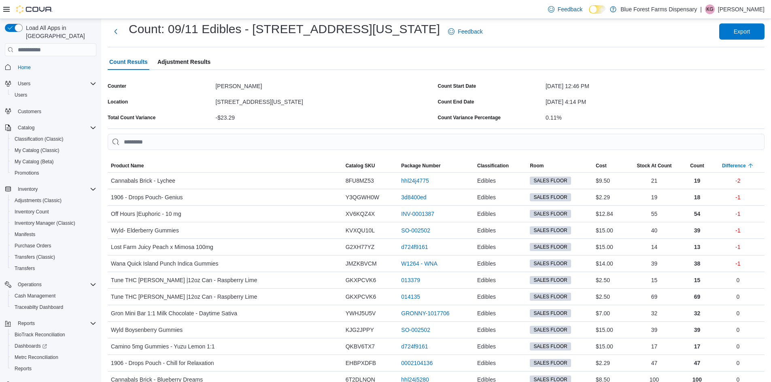
scroll to position [0, 0]
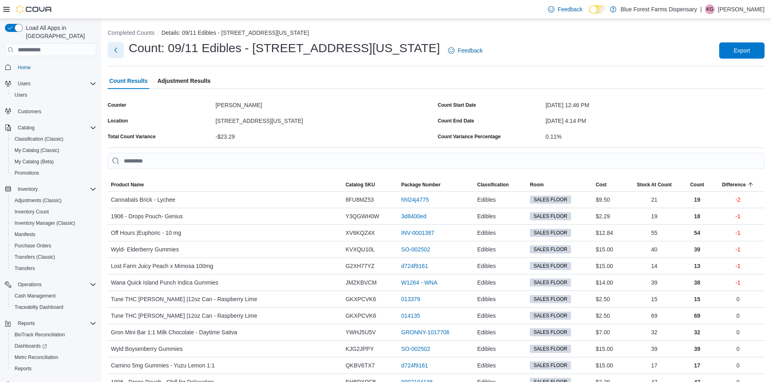
click at [117, 50] on button "Next" at bounding box center [116, 50] width 16 height 16
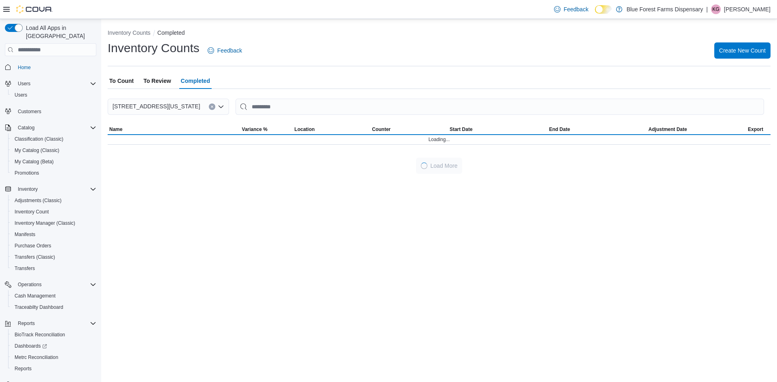
click at [167, 79] on span "To Review" at bounding box center [157, 81] width 28 height 16
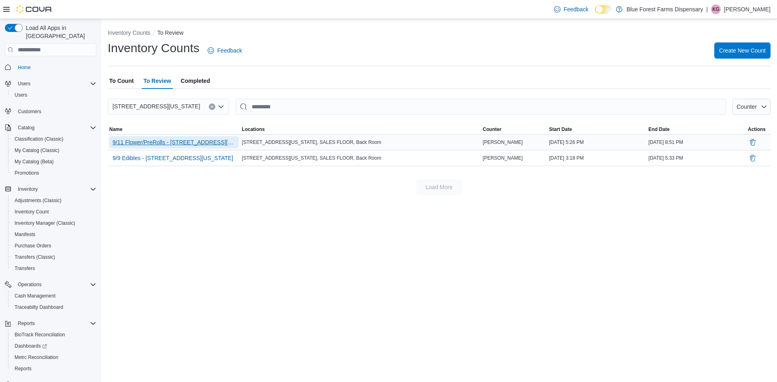
click at [161, 142] on span "9/11 Flower/PreRolls - 122 E 25th Street, New York" at bounding box center [173, 142] width 123 height 8
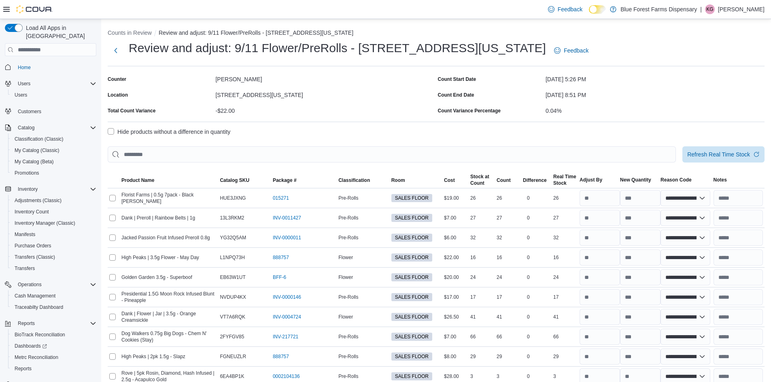
scroll to position [2436, 0]
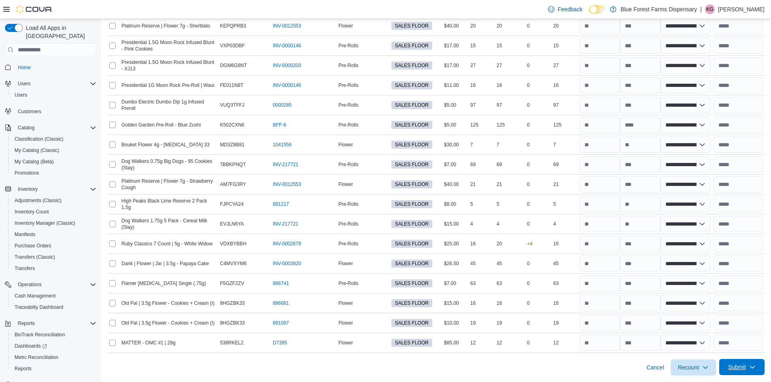
click at [744, 375] on span "Submit" at bounding box center [742, 367] width 36 height 16
click at [713, 335] on span "Submit Adjustments" at bounding box center [717, 332] width 50 height 8
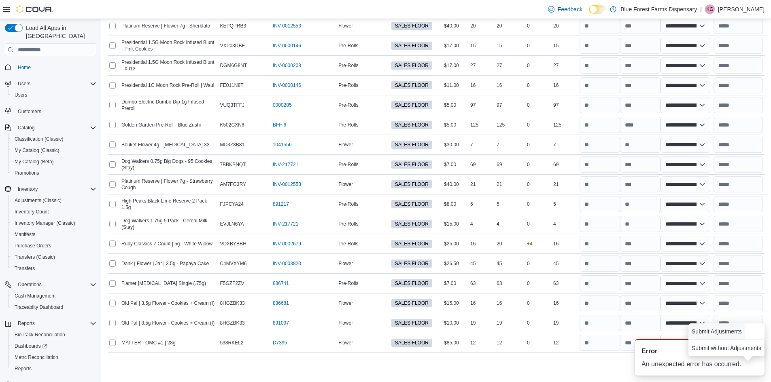
click at [720, 333] on span "Submit Adjustments" at bounding box center [717, 332] width 50 height 8
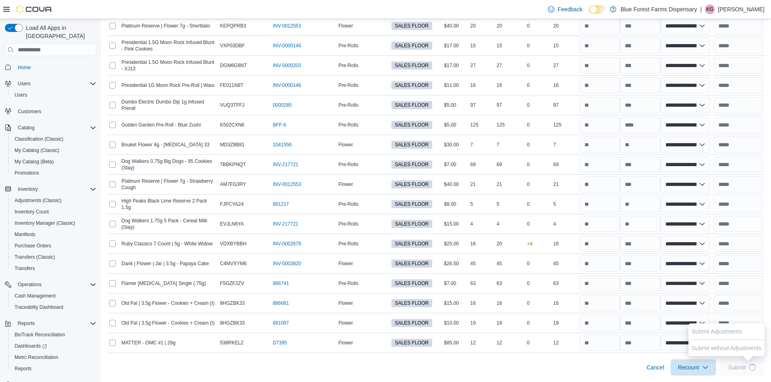
click at [727, 333] on span "Submit Adjustments" at bounding box center [717, 332] width 50 height 8
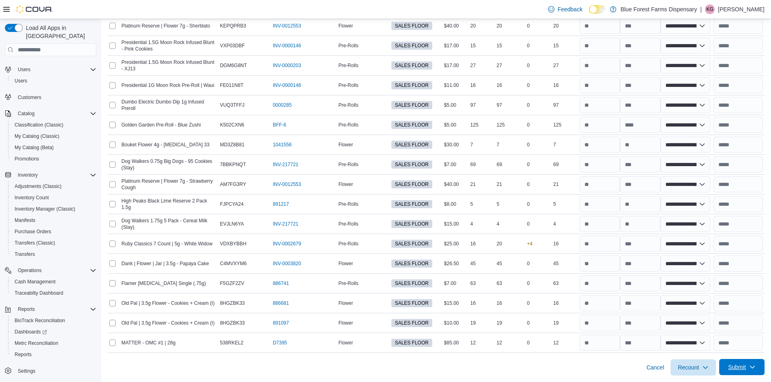
click at [743, 360] on span "Submit" at bounding box center [742, 367] width 36 height 16
click at [722, 328] on span "Submit Adjustments" at bounding box center [717, 332] width 50 height 8
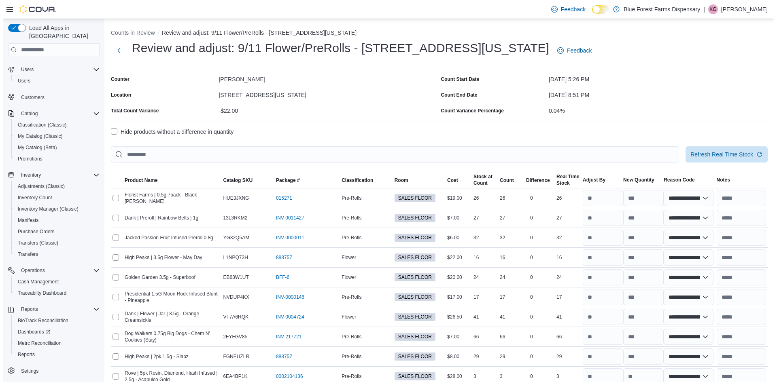
scroll to position [0, 0]
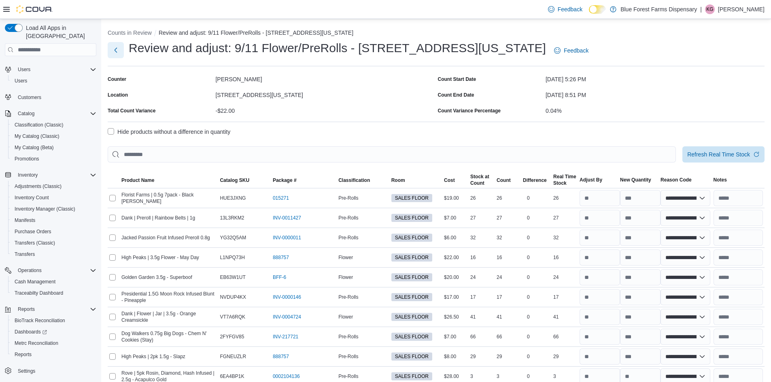
click at [110, 43] on button "Next" at bounding box center [116, 50] width 16 height 16
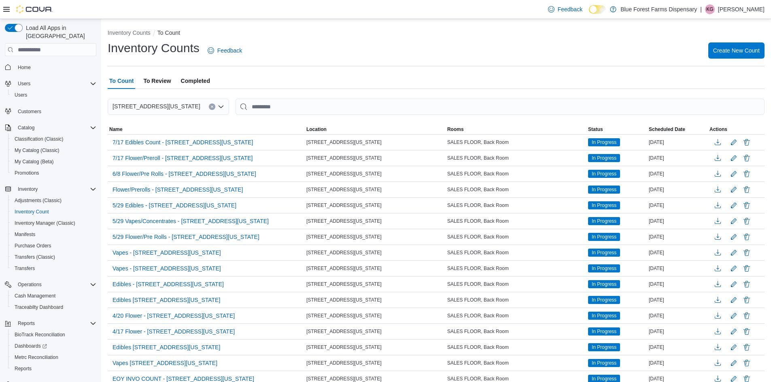
click at [200, 81] on span "Completed" at bounding box center [195, 81] width 29 height 16
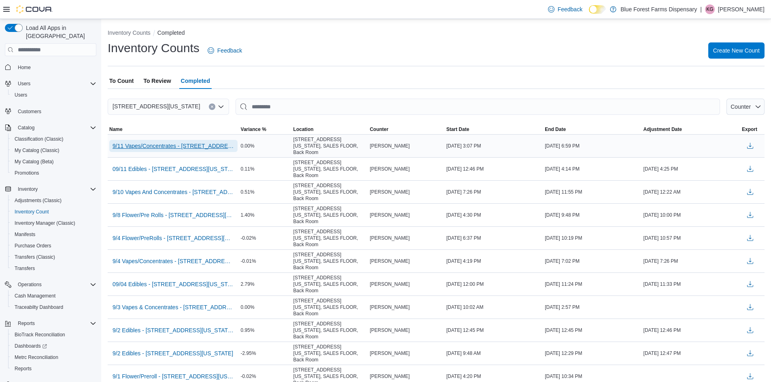
click at [193, 142] on span "9/11 Vapes/Concentrates - 122 E 25th Street, New York" at bounding box center [173, 146] width 122 height 8
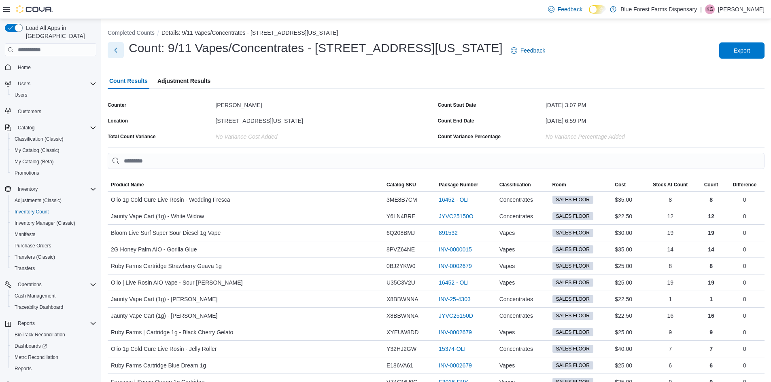
click at [114, 46] on button "Next" at bounding box center [116, 50] width 16 height 16
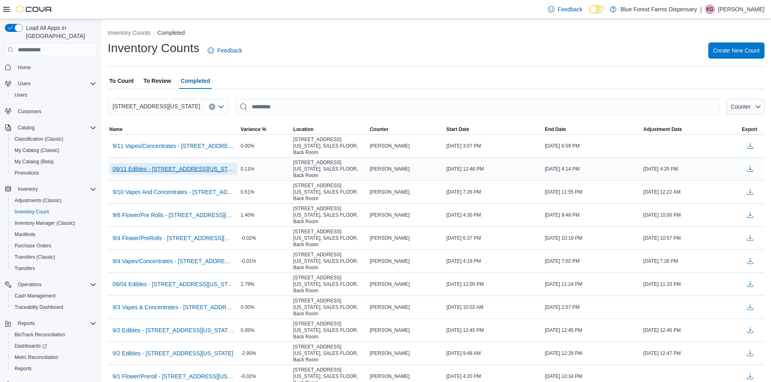
click at [155, 165] on span "09/11 Edibles - 122 E 25th Street, New York" at bounding box center [173, 169] width 122 height 8
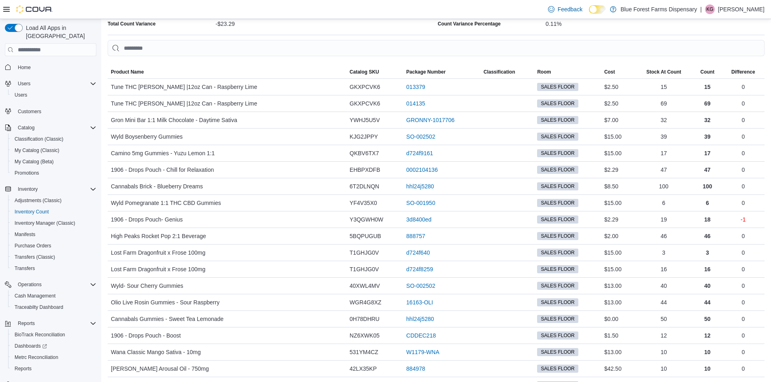
scroll to position [40, 0]
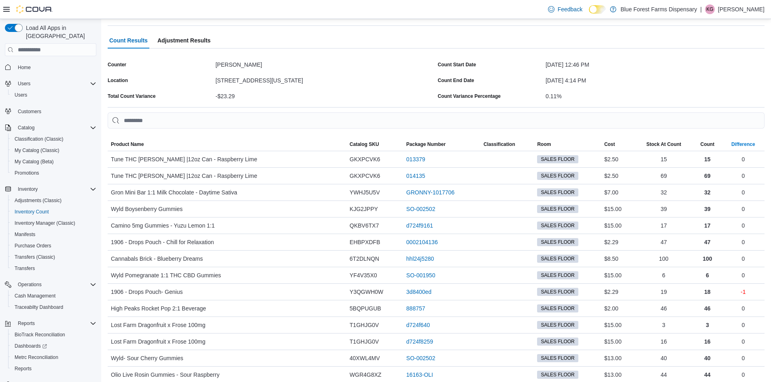
click at [745, 143] on div "Difference" at bounding box center [743, 144] width 24 height 6
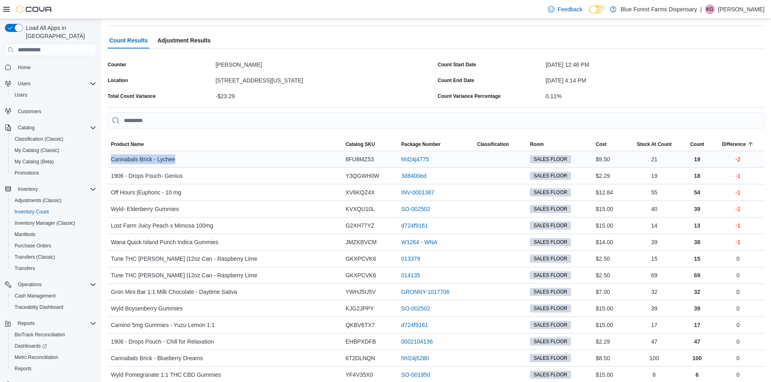
drag, startPoint x: 113, startPoint y: 155, endPoint x: 272, endPoint y: 160, distance: 159.1
click at [272, 160] on div "Cannabals Brick - Lychee" at bounding box center [225, 159] width 235 height 16
drag, startPoint x: 121, startPoint y: 171, endPoint x: 229, endPoint y: 175, distance: 108.1
click at [229, 175] on div "1906 - Drops Pouch- Genius" at bounding box center [225, 176] width 235 height 16
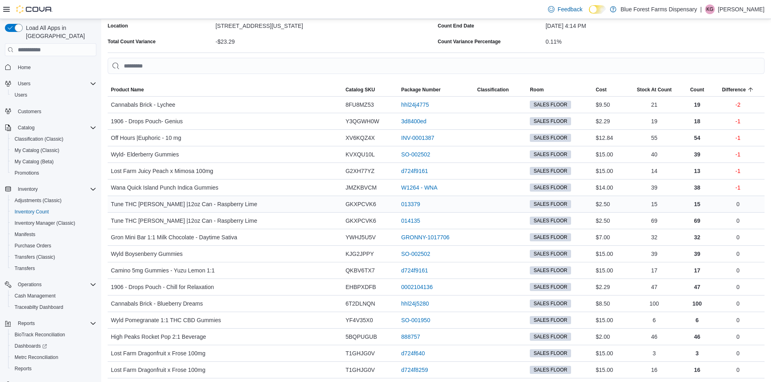
scroll to position [81, 0]
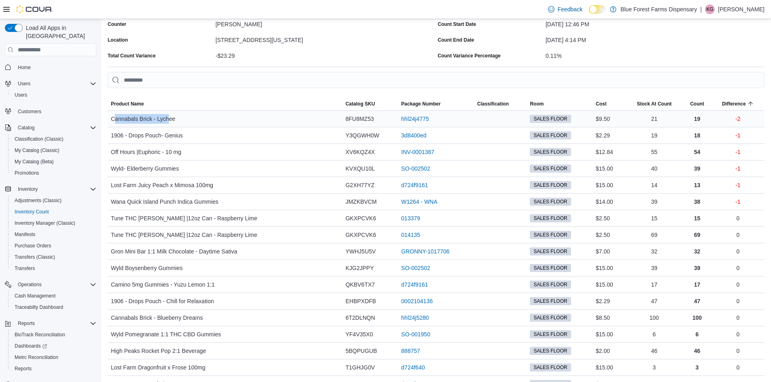
drag, startPoint x: 113, startPoint y: 119, endPoint x: 169, endPoint y: 115, distance: 56.0
click at [169, 115] on span "Cannabals Brick - Lychee" at bounding box center [143, 119] width 64 height 10
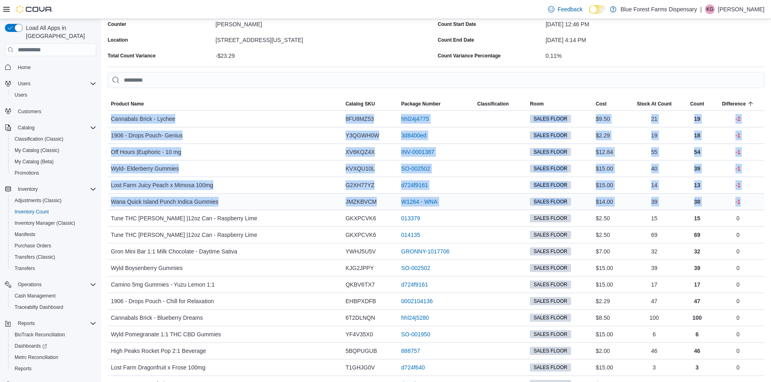
drag, startPoint x: 111, startPoint y: 118, endPoint x: 750, endPoint y: 199, distance: 643.7
copy tbody "Cannabals Brick - Lychee Catalog SKU 8FU8MZ53 Package Number hhl24j4775 (opens …"
click at [754, 103] on icon "button" at bounding box center [750, 104] width 6 height 6
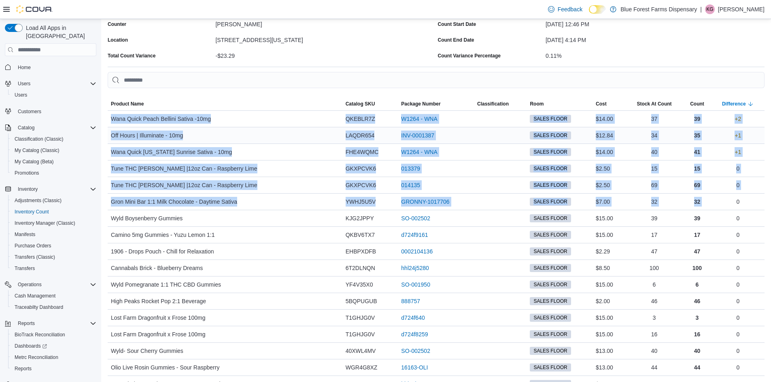
click at [359, 135] on div "LAQDR654" at bounding box center [370, 135] width 56 height 16
click at [121, 115] on span "Wana Quick Peach Bellini Sativa -10mg" at bounding box center [161, 119] width 100 height 10
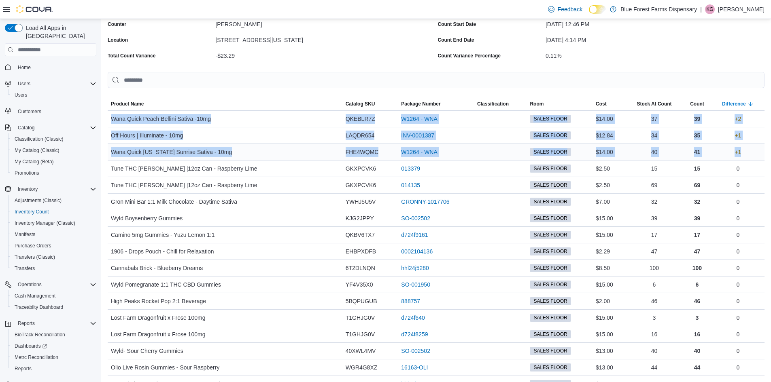
drag, startPoint x: 110, startPoint y: 118, endPoint x: 757, endPoint y: 153, distance: 647.9
copy tbody "Wana Quick Peach Bellini Sativa -10mg Catalog SKU QKEBLR7Z Package Number W1264…"
